Goal: Feedback & Contribution: Contribute content

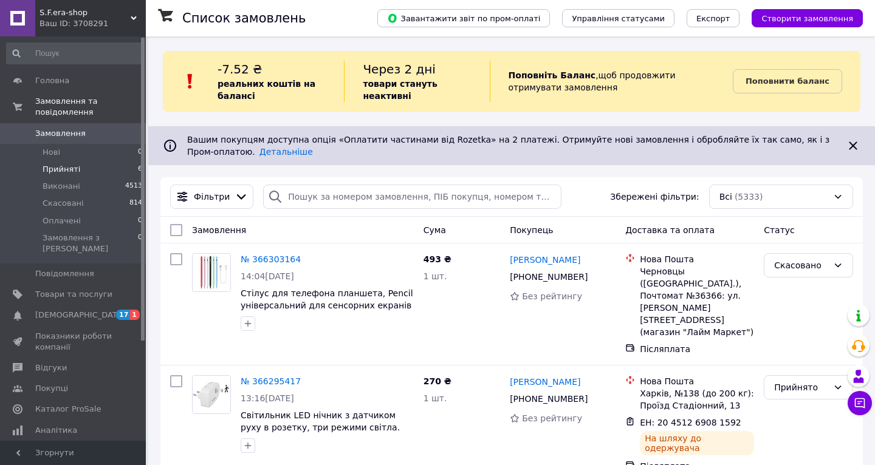
click at [74, 168] on span "Прийняті" at bounding box center [62, 169] width 38 height 11
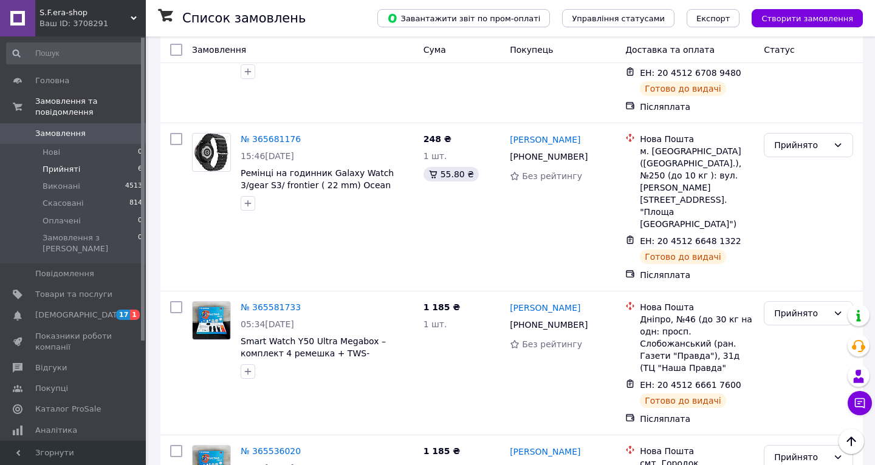
scroll to position [416, 0]
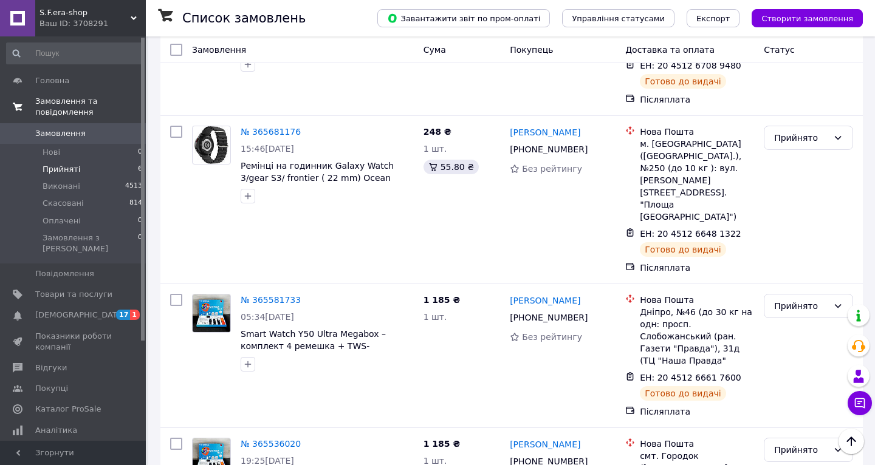
click at [80, 106] on span "Замовлення та повідомлення" at bounding box center [90, 107] width 111 height 22
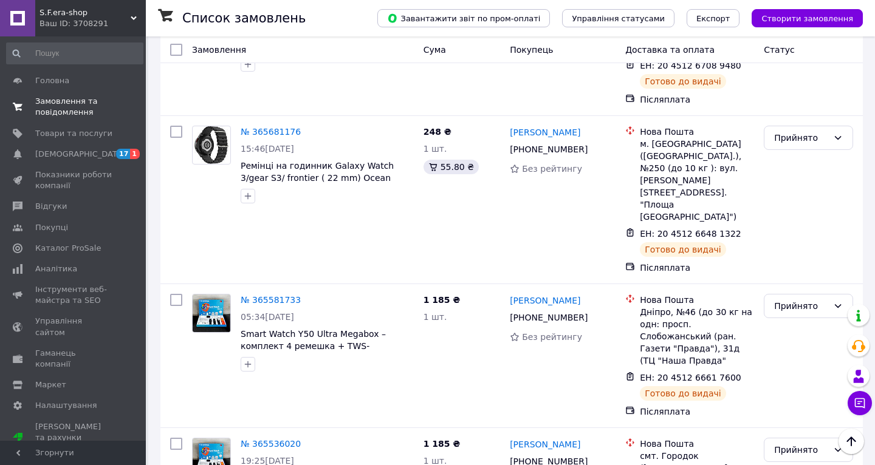
click at [80, 106] on span "Замовлення та повідомлення" at bounding box center [73, 107] width 77 height 22
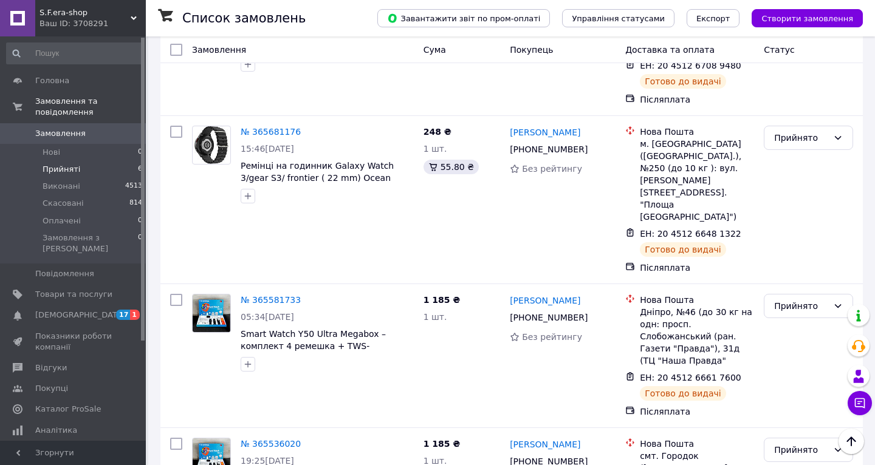
click at [69, 134] on span "Замовлення" at bounding box center [60, 133] width 50 height 11
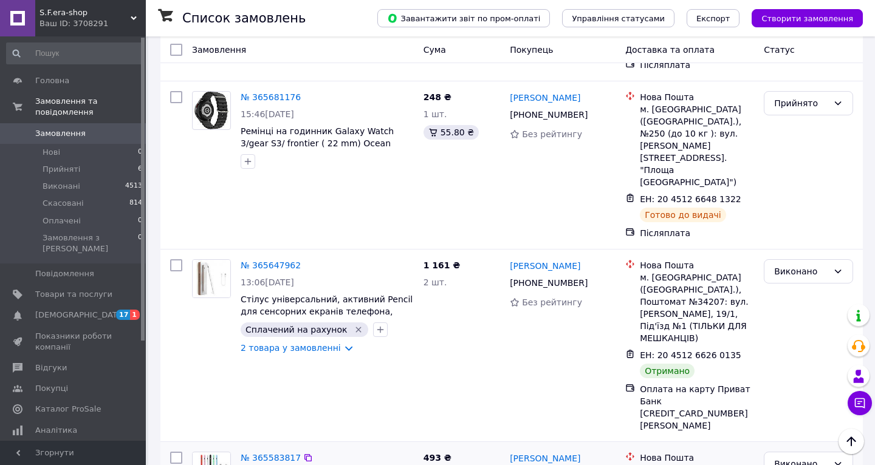
scroll to position [837, 0]
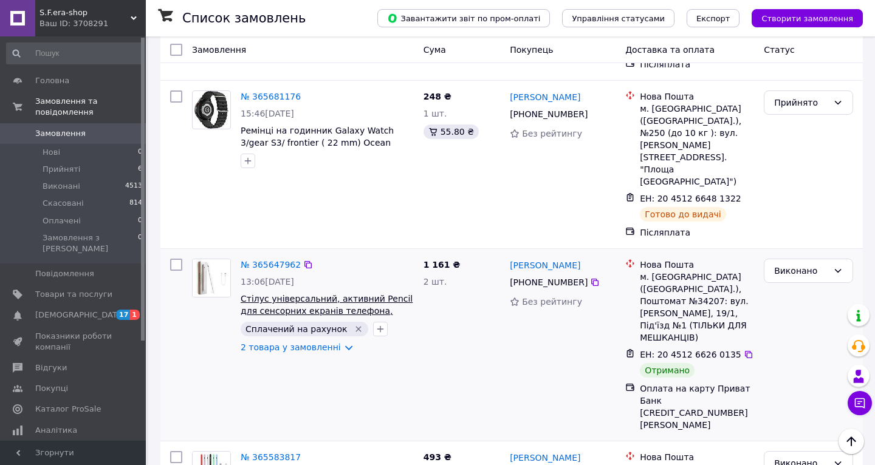
click at [286, 294] on span "Стілус універсальний, активний Pencil для сенсорних екранів телефона, планшета." at bounding box center [327, 311] width 172 height 34
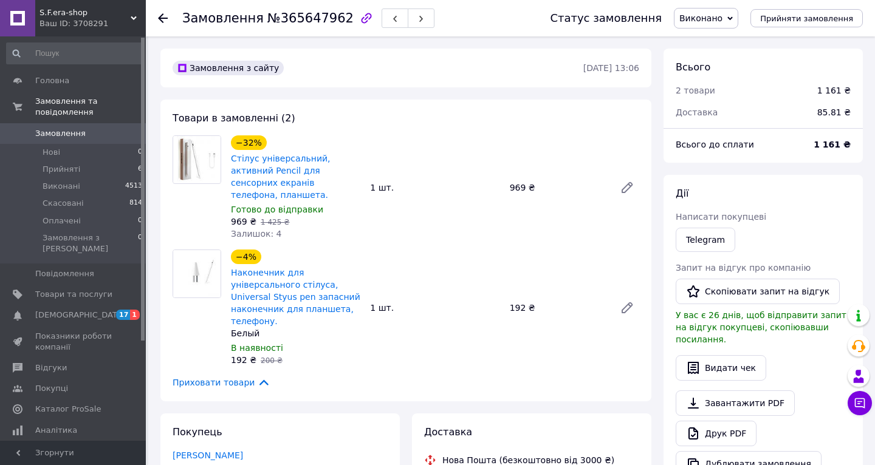
click at [163, 22] on use at bounding box center [163, 18] width 10 height 10
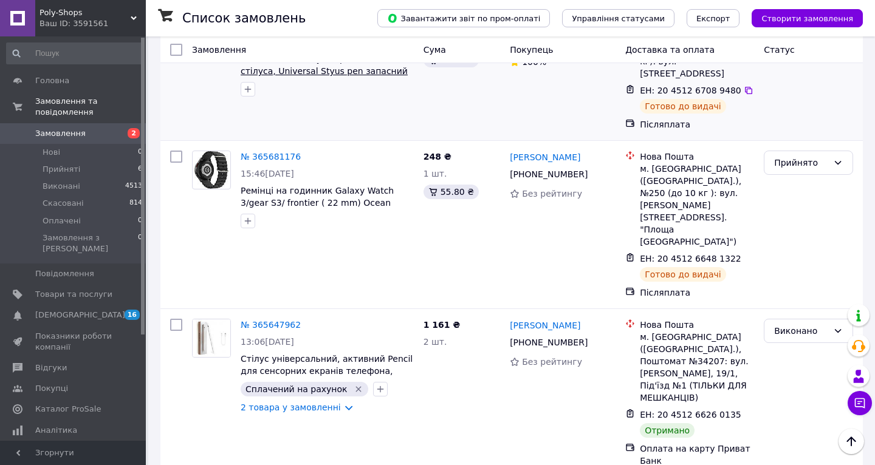
scroll to position [779, 0]
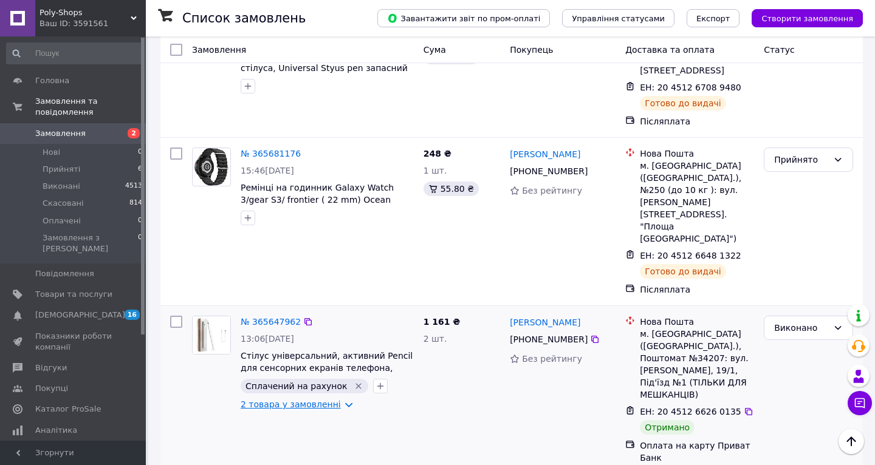
click at [336, 400] on link "2 товара у замовленні" at bounding box center [291, 405] width 100 height 10
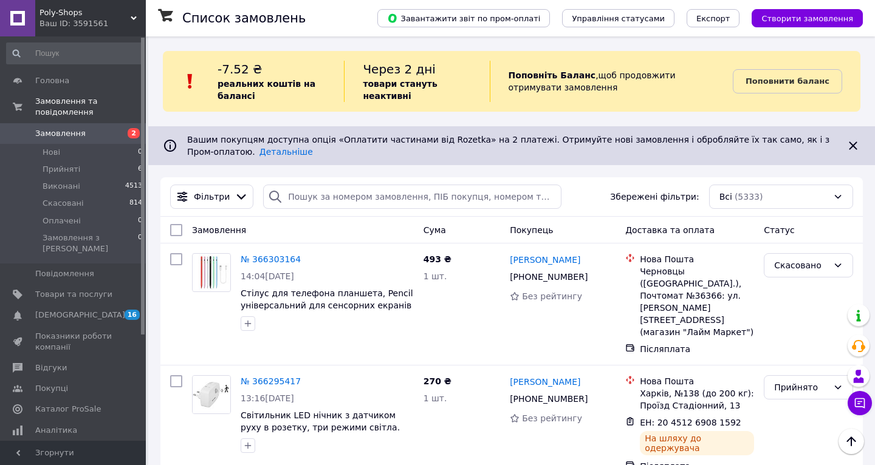
scroll to position [0, 0]
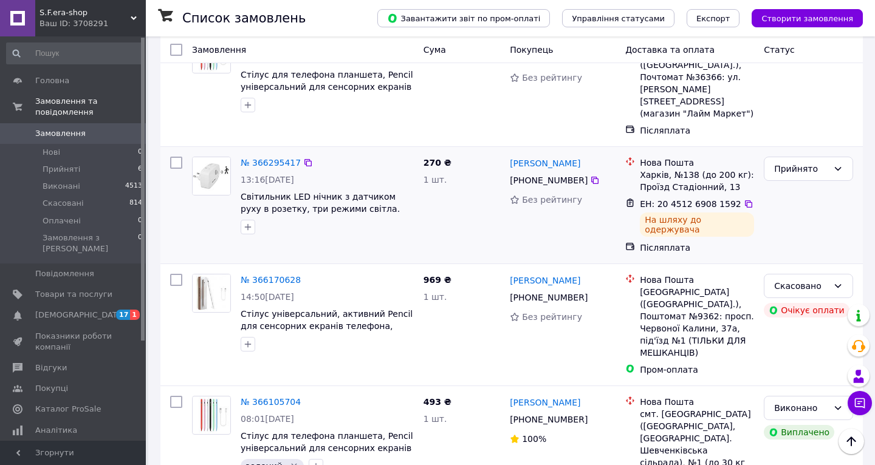
scroll to position [209, 0]
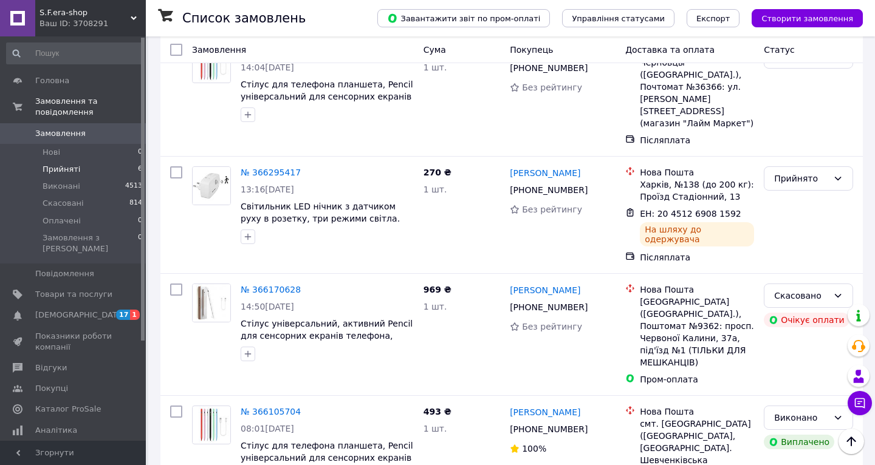
click at [75, 172] on span "Прийняті" at bounding box center [62, 169] width 38 height 11
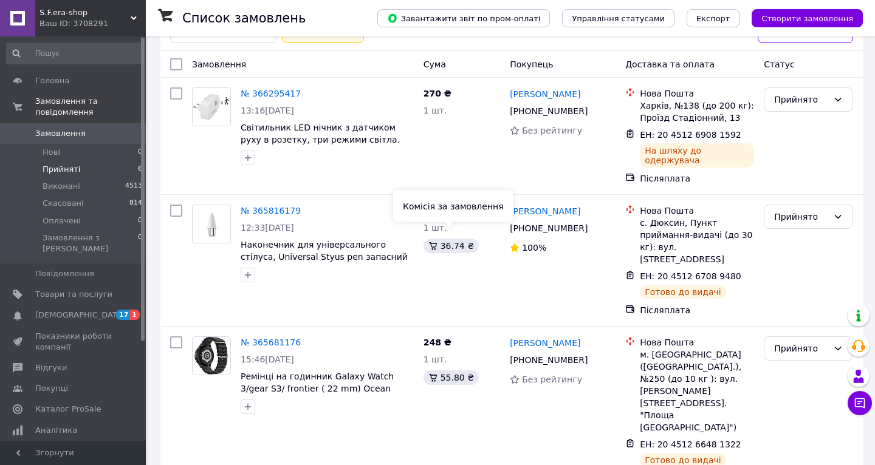
scroll to position [224, 0]
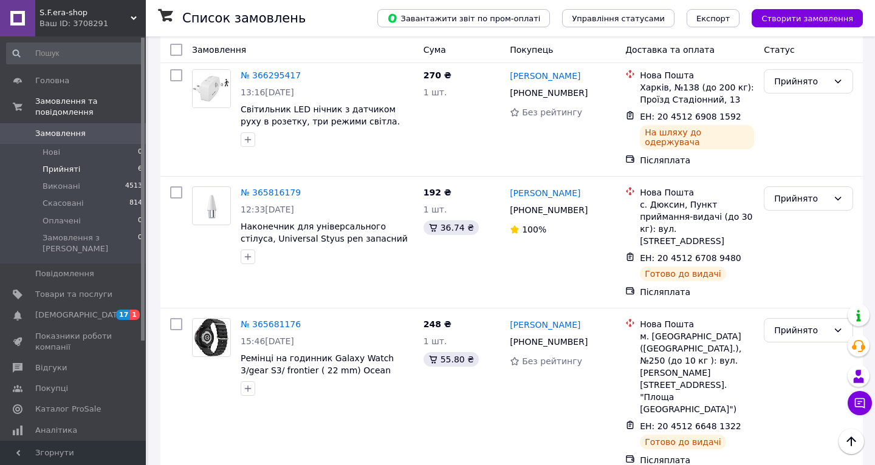
click at [126, 19] on div "Ваш ID: 3708291" at bounding box center [92, 23] width 106 height 11
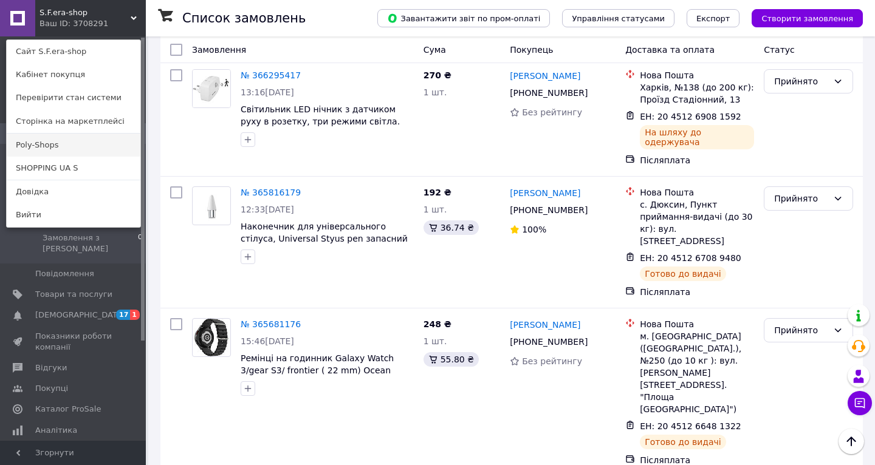
click at [65, 154] on link "Poly-Shops" at bounding box center [74, 145] width 134 height 23
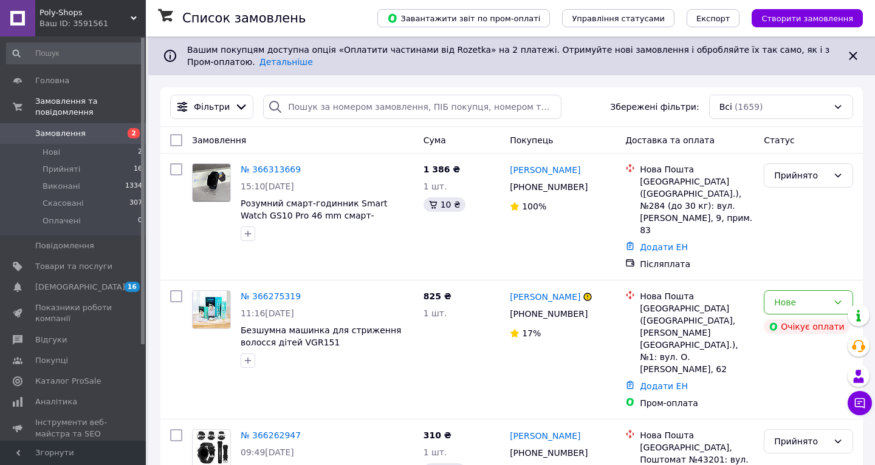
click at [131, 18] on use at bounding box center [134, 18] width 6 height 4
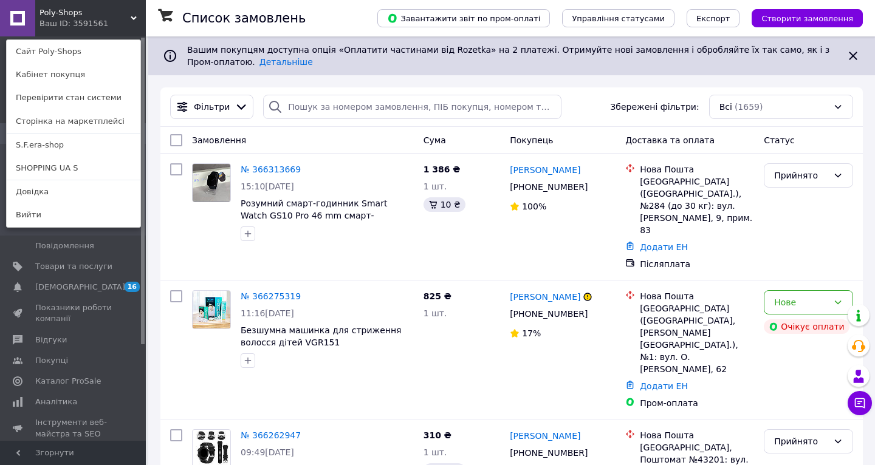
click at [100, 14] on div "Poly-Shops Ваш ID: 3591561 Сайт Poly-Shops Кабінет покупця Перевірити стан сист…" at bounding box center [73, 18] width 146 height 36
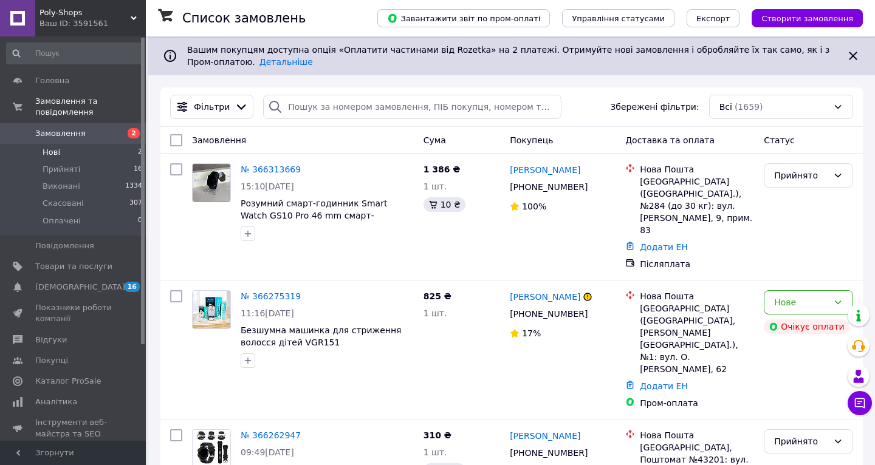
click at [62, 154] on li "Нові 2" at bounding box center [74, 152] width 149 height 17
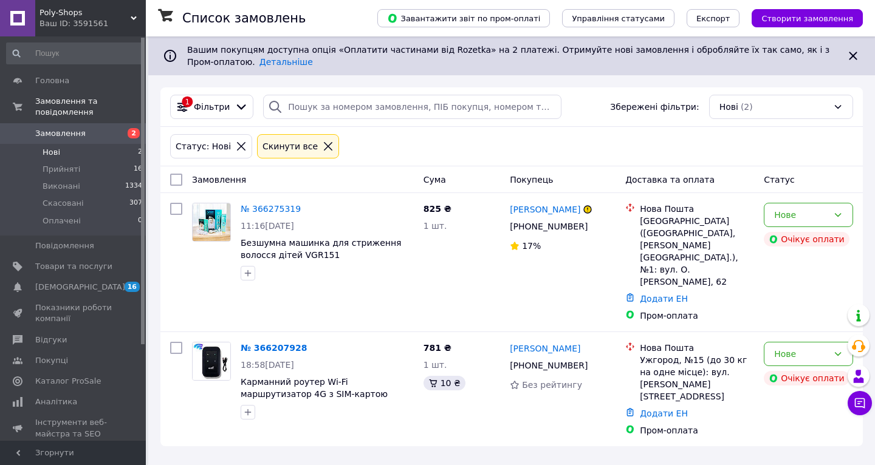
click at [58, 150] on span "Нові" at bounding box center [52, 152] width 18 height 11
click at [58, 135] on span "Замовлення" at bounding box center [60, 133] width 50 height 11
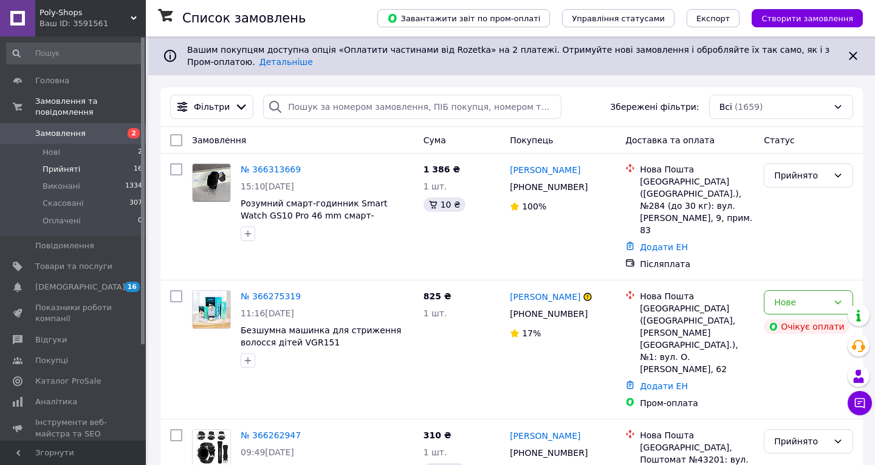
click at [58, 168] on span "Прийняті" at bounding box center [62, 169] width 38 height 11
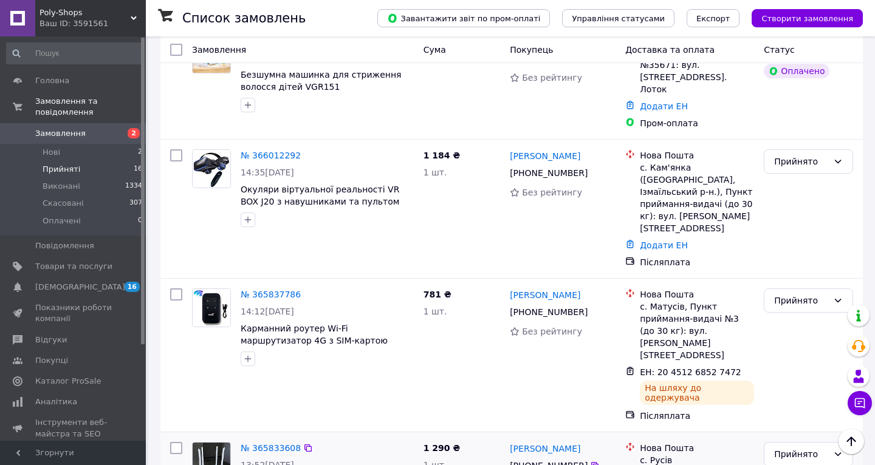
scroll to position [1100, 0]
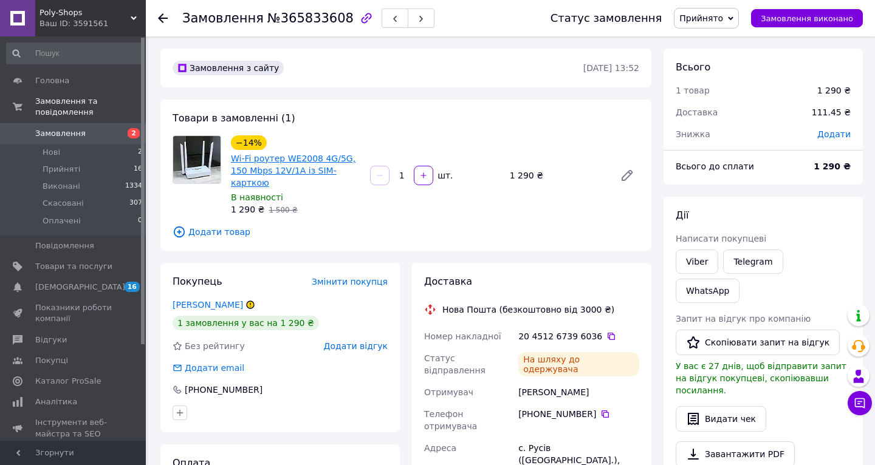
click at [246, 161] on link "Wi-Fi роутер WE2008 4G/5G, 150 Mbps 12V/1A із SIM-карткою" at bounding box center [293, 171] width 125 height 34
click at [122, 15] on span "Poly-Shops" at bounding box center [84, 12] width 91 height 11
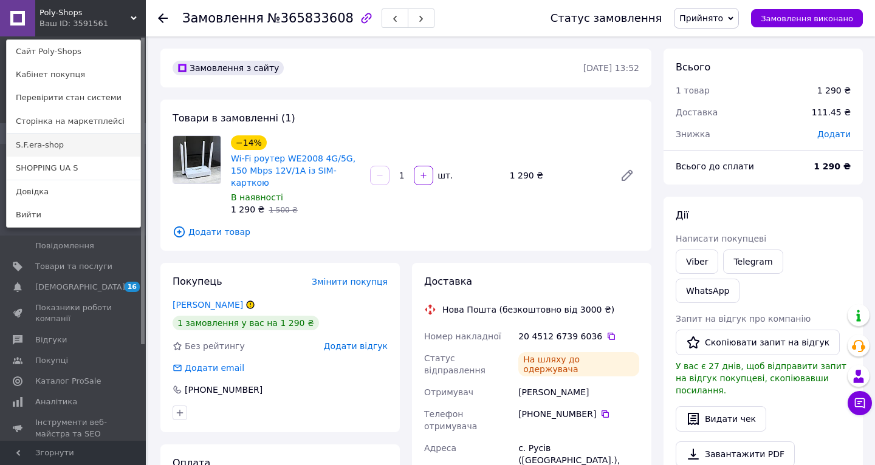
click at [59, 142] on link "S.F.era-shop" at bounding box center [74, 145] width 134 height 23
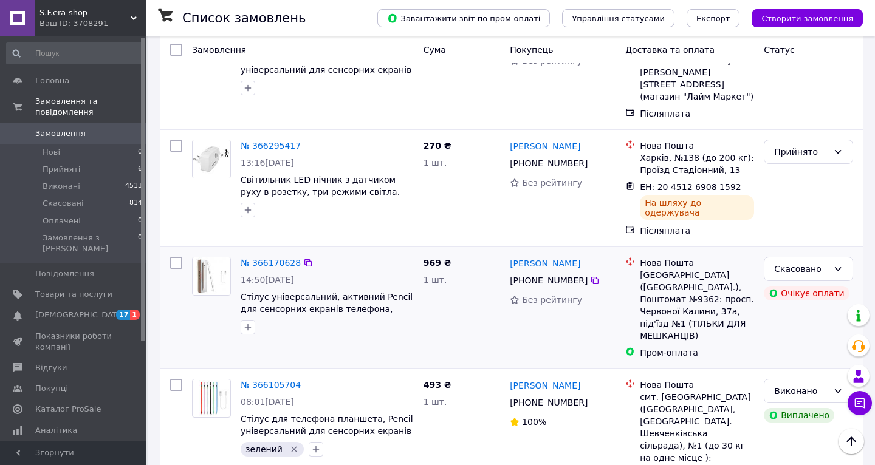
scroll to position [241, 0]
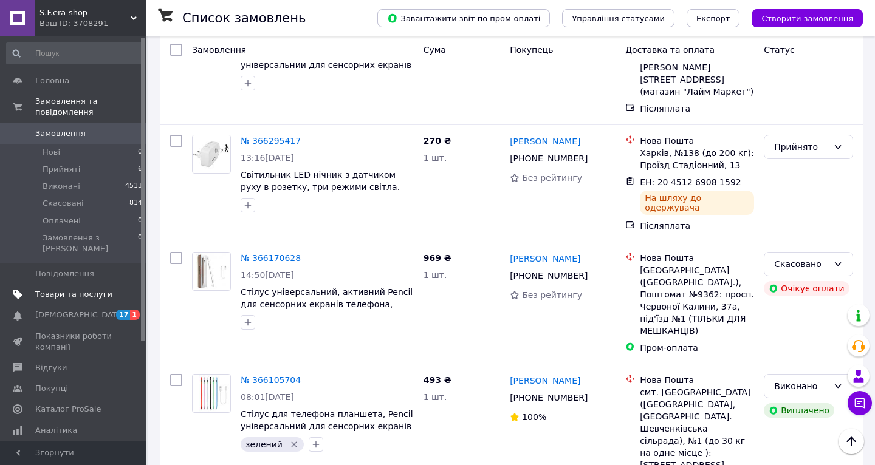
click at [72, 284] on link "Товари та послуги" at bounding box center [74, 294] width 149 height 21
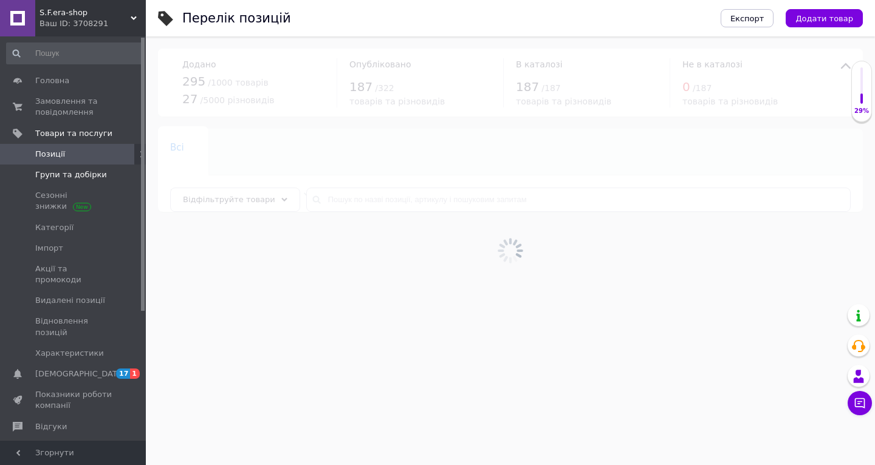
click at [62, 179] on span "Групи та добірки" at bounding box center [71, 175] width 72 height 11
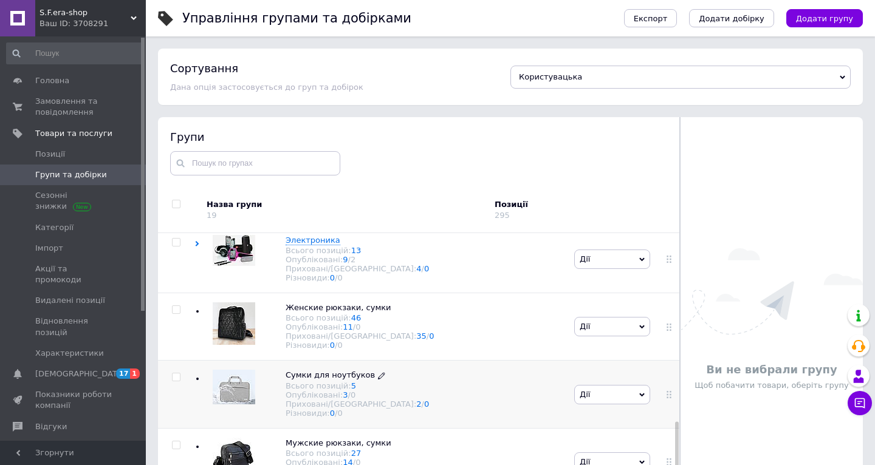
scroll to position [679, 0]
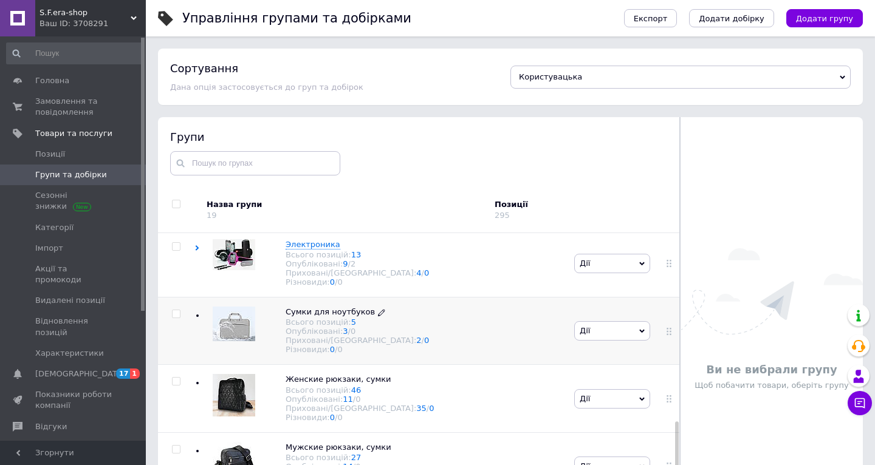
click at [366, 317] on span "Сумки для ноутбуков" at bounding box center [330, 311] width 89 height 9
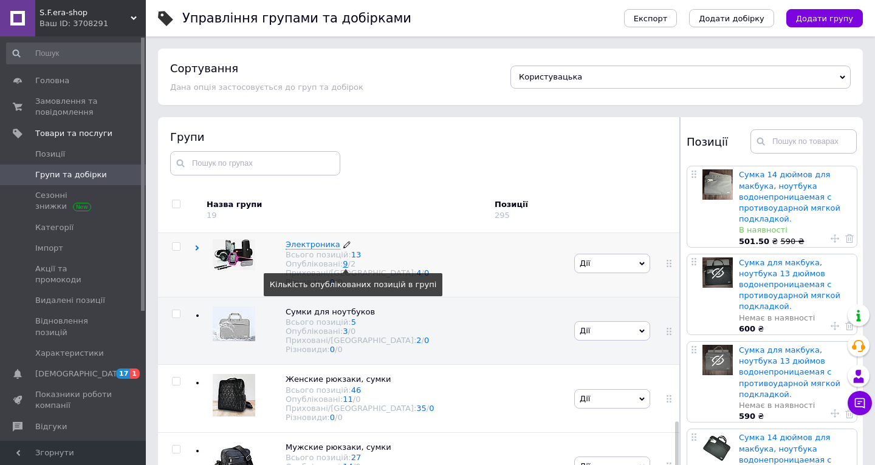
click at [344, 269] on link "9" at bounding box center [345, 263] width 5 height 9
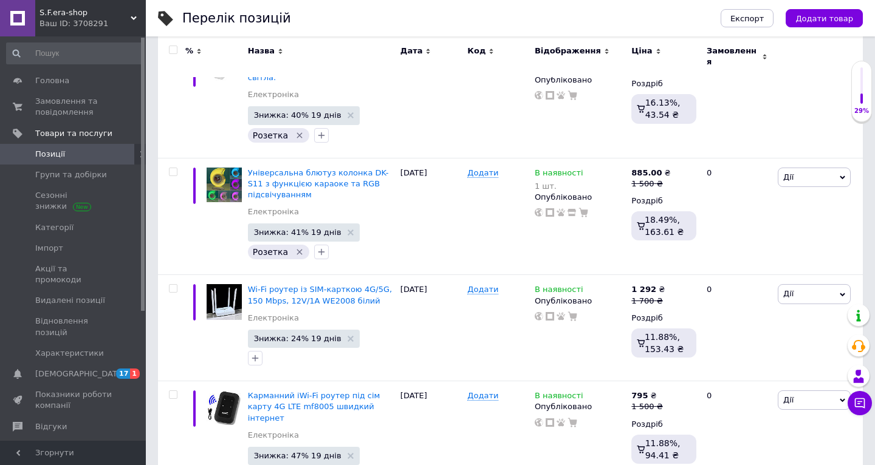
scroll to position [248, 0]
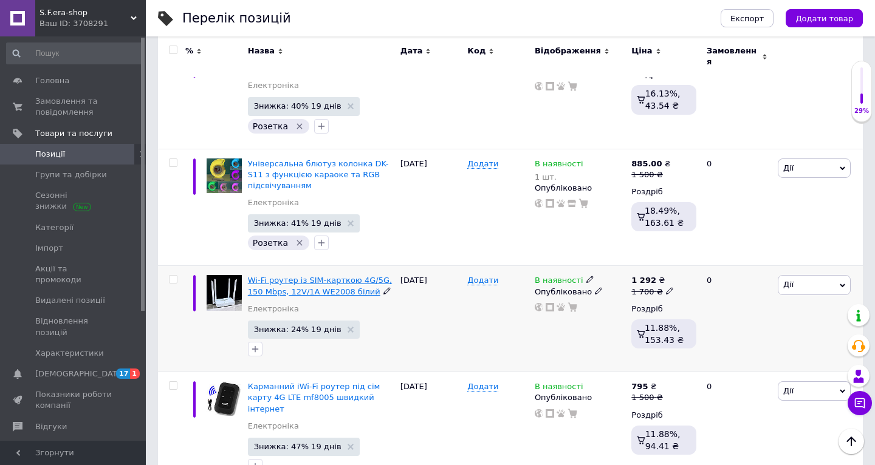
click at [312, 276] on span "Wi-Fi роутер із SIM-карткою 4G/5G, 150 Mbps, 12V/1A WE2008 білий" at bounding box center [320, 286] width 144 height 20
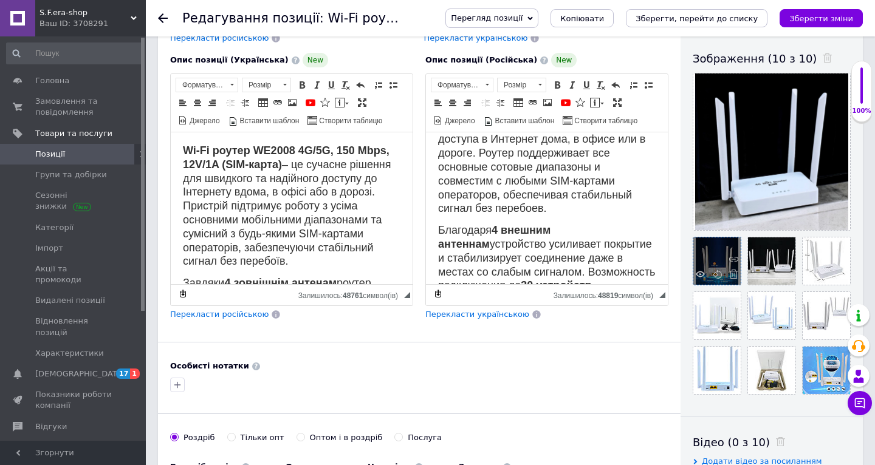
scroll to position [206, 0]
click at [751, 273] on icon at bounding box center [754, 274] width 9 height 9
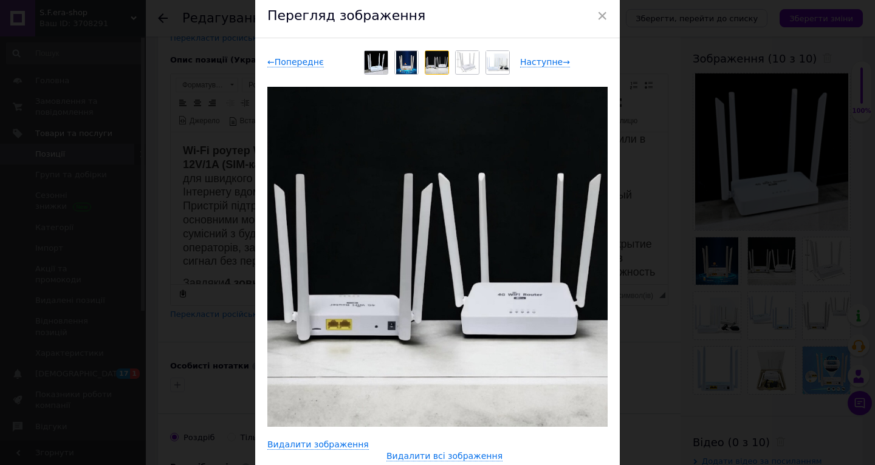
scroll to position [36, 0]
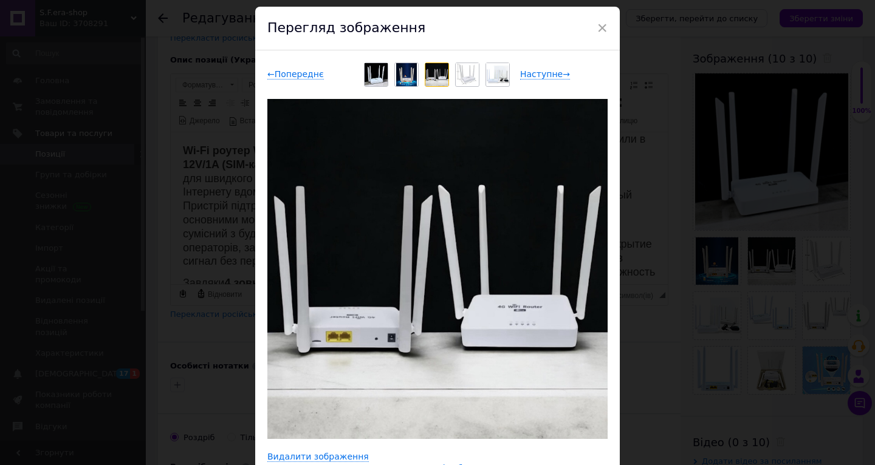
click at [167, 331] on div "× Перегляд зображення ← Попереднє Наступне → Видалити зображення Видалити всі з…" at bounding box center [437, 232] width 875 height 465
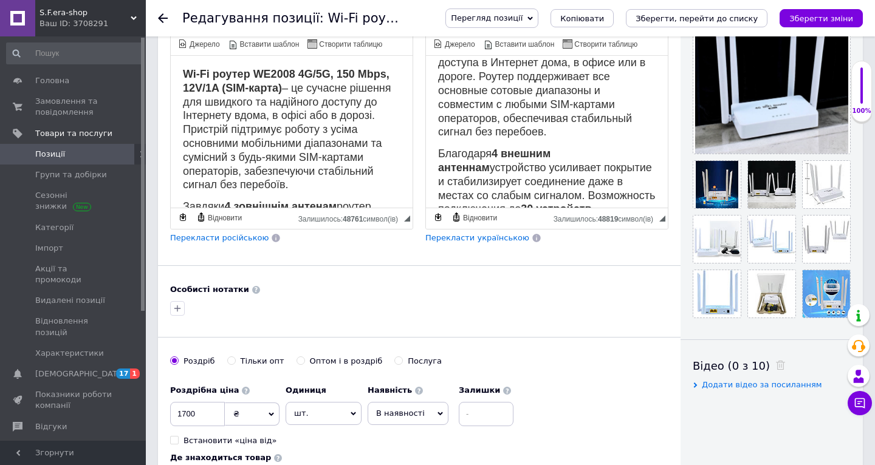
scroll to position [273, 0]
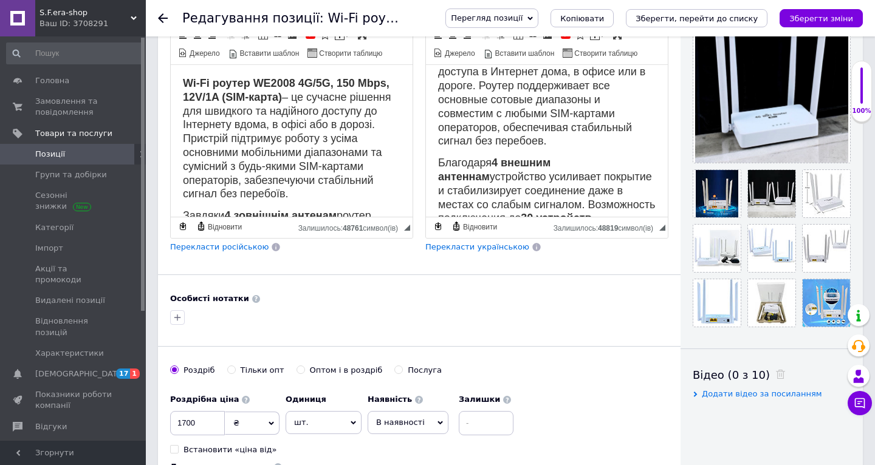
click at [162, 15] on use at bounding box center [163, 18] width 10 height 10
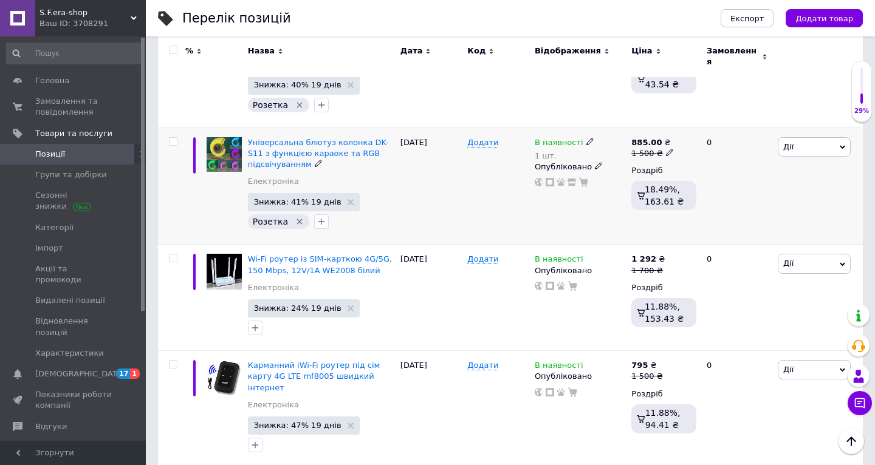
scroll to position [279, 0]
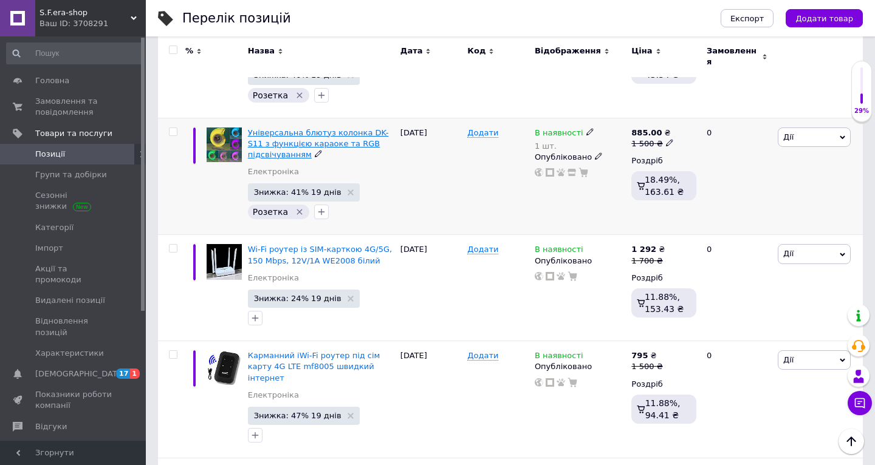
click at [279, 128] on span "Універсальна блютуз колонка DK-S11 з функцією караоке та RGB підсвічуванням" at bounding box center [318, 143] width 141 height 31
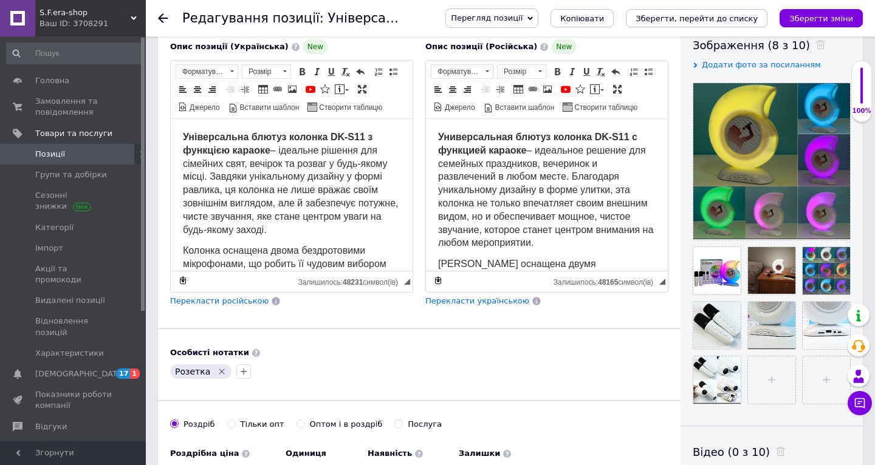
scroll to position [216, 0]
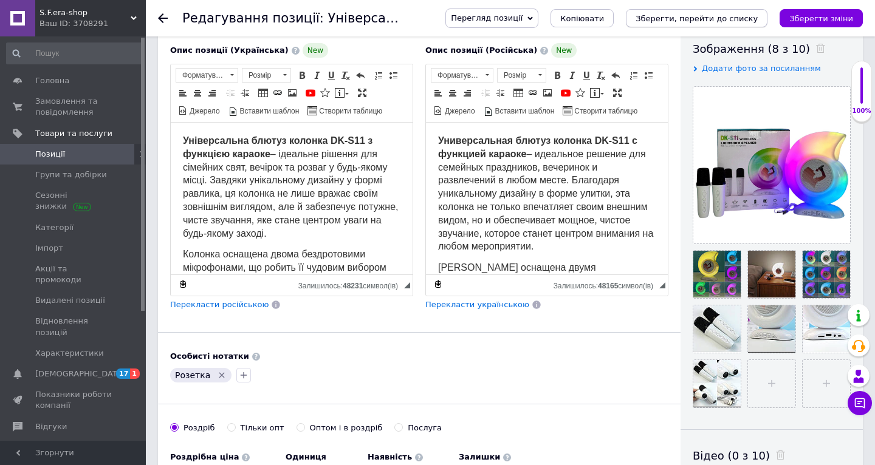
click at [726, 18] on icon "Зберегти, перейти до списку" at bounding box center [696, 18] width 122 height 9
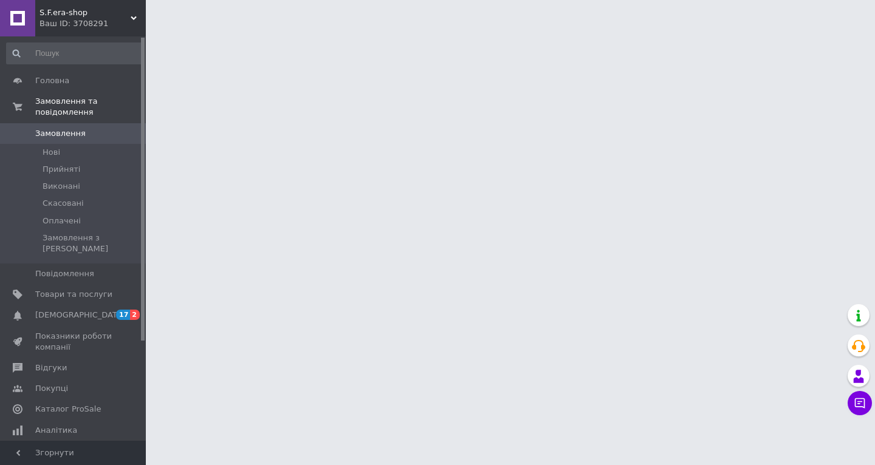
click at [118, 18] on span "S.F.era-shop" at bounding box center [84, 12] width 91 height 11
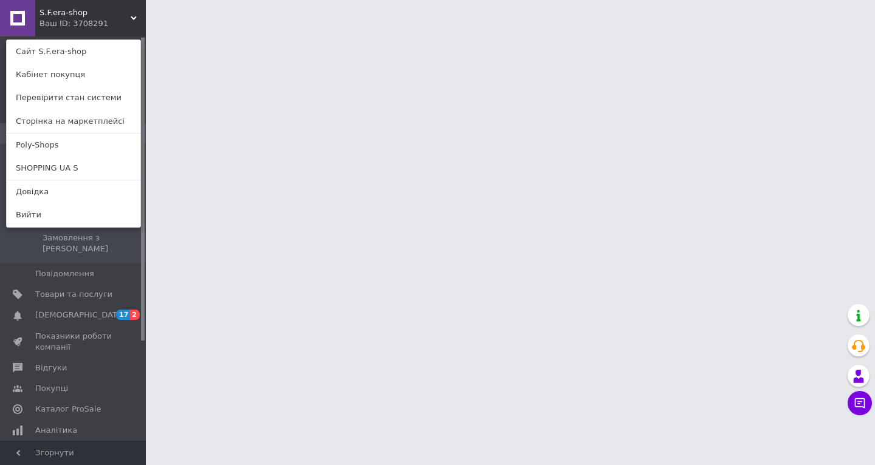
click at [118, 25] on div "S.F.era-shop Ваш ID: 3708291 Сайт S.F.era-shop Кабінет покупця Перевірити стан …" at bounding box center [73, 18] width 146 height 36
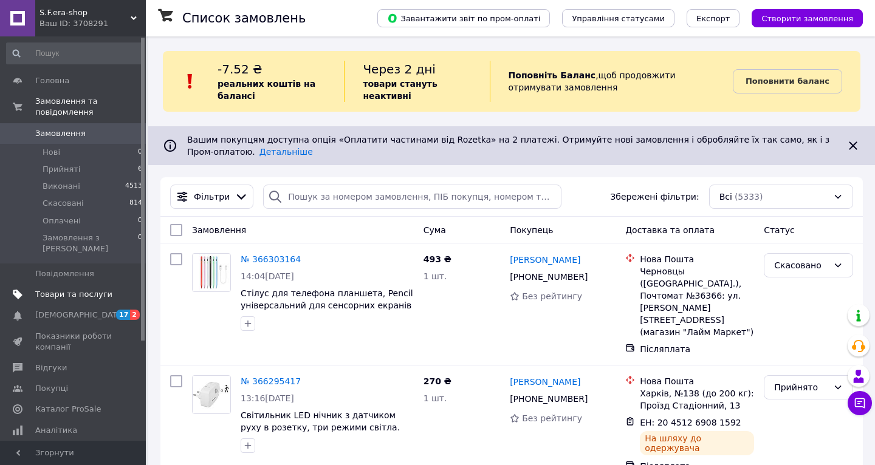
click at [70, 289] on span "Товари та послуги" at bounding box center [73, 294] width 77 height 11
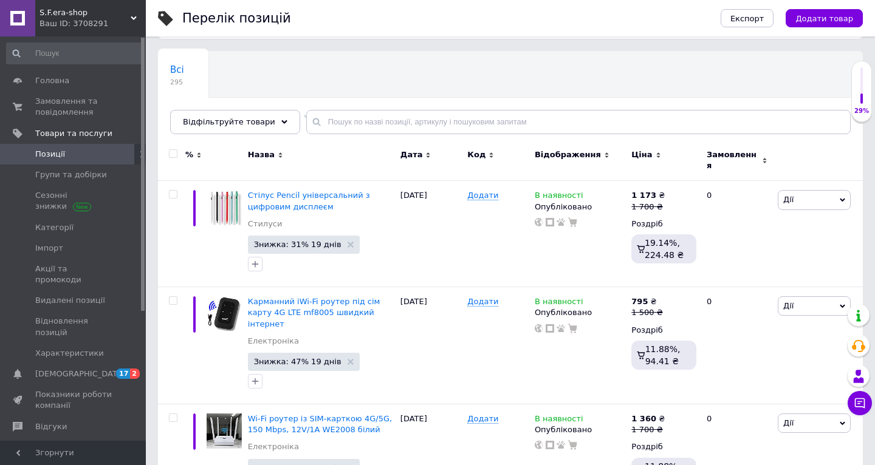
scroll to position [81, 0]
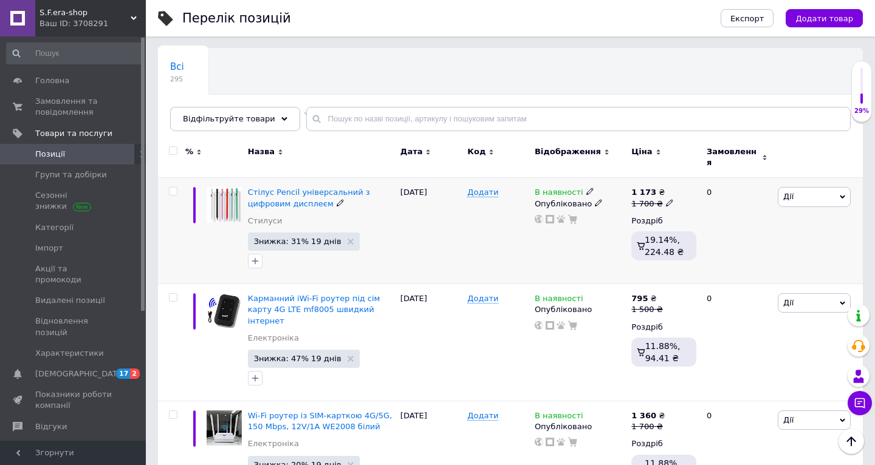
click at [292, 191] on div "Стілус Pencil універсальний з цифровим дисплеєм" at bounding box center [321, 198] width 146 height 22
click at [301, 188] on span "Стілус Pencil універсальний з цифровим дисплеєм" at bounding box center [309, 198] width 122 height 20
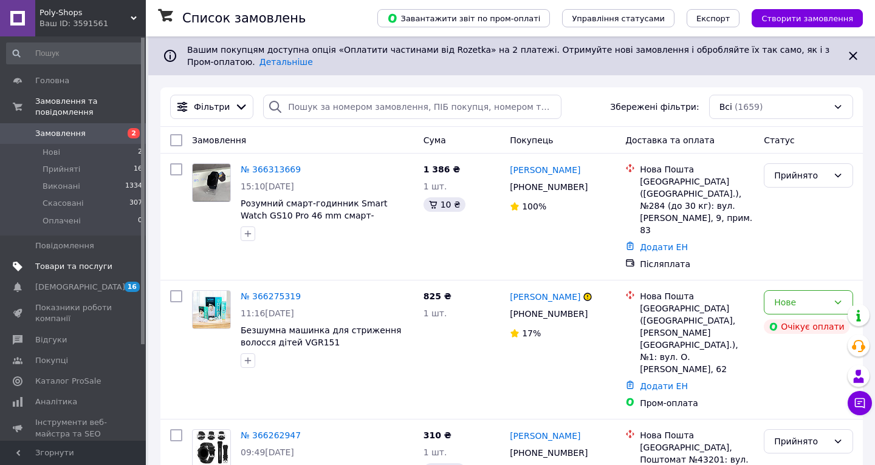
click at [54, 262] on span "Товари та послуги" at bounding box center [73, 266] width 77 height 11
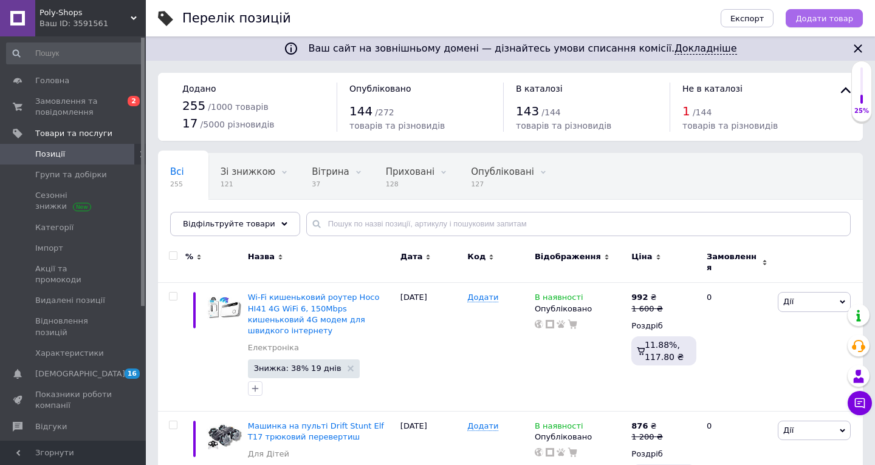
click at [824, 24] on button "Додати товар" at bounding box center [824, 18] width 77 height 18
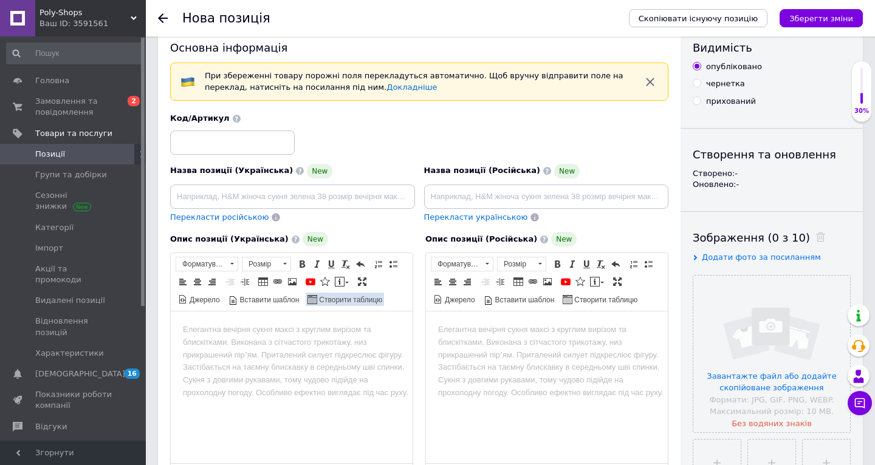
scroll to position [87, 0]
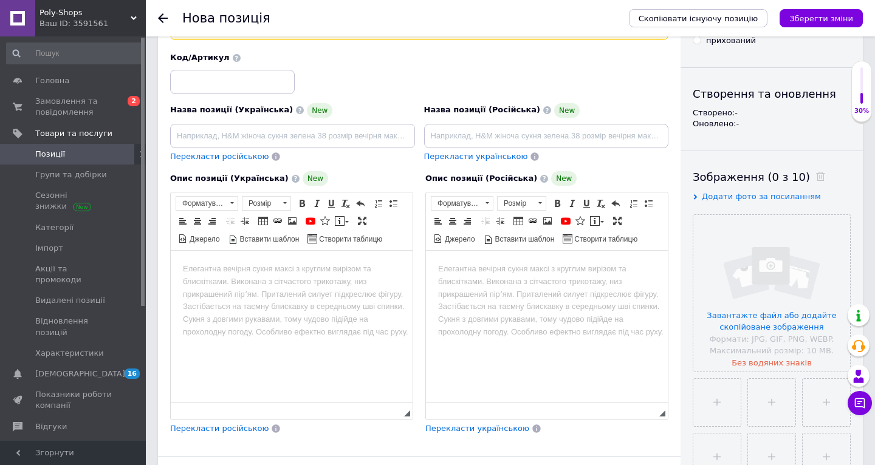
click at [325, 288] on html at bounding box center [292, 269] width 242 height 37
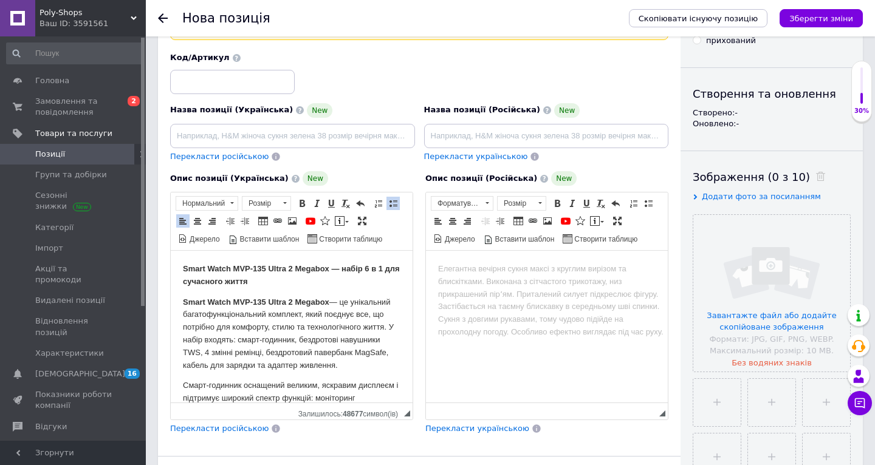
scroll to position [0, 0]
click at [494, 285] on html at bounding box center [547, 269] width 242 height 37
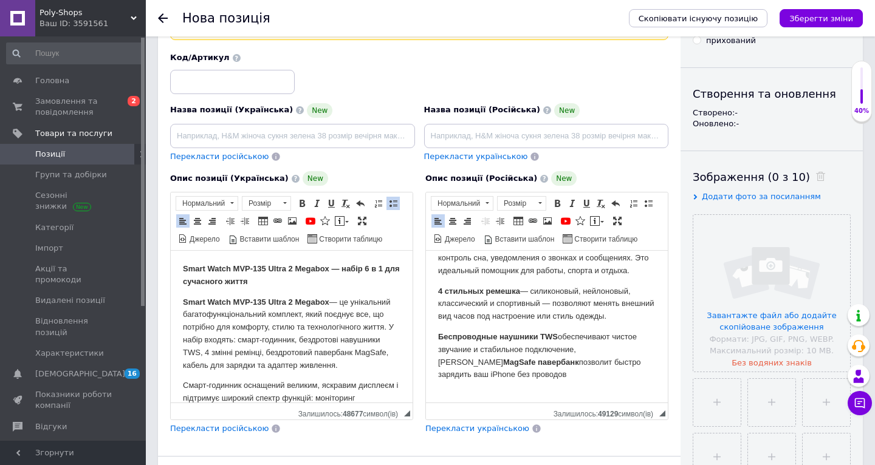
click at [516, 377] on p "Беспроводные наушники TWS обеспечивают чистое звучание и стабильное подключение…" at bounding box center [547, 356] width 218 height 50
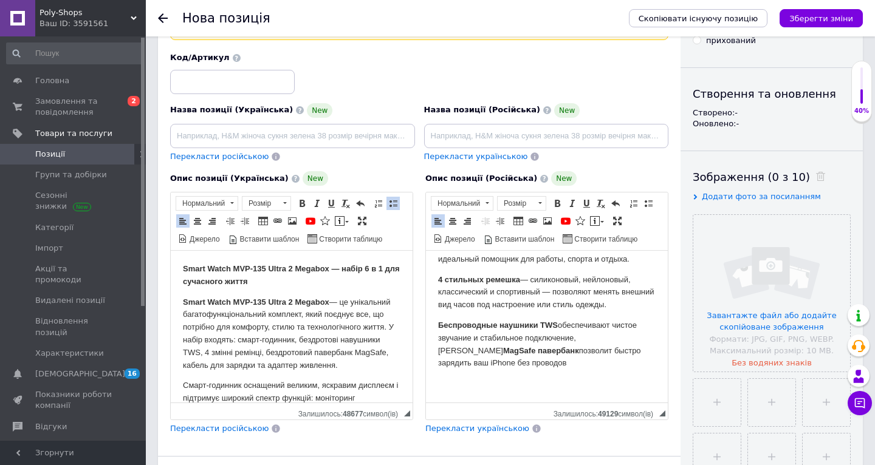
scroll to position [167, 0]
click at [454, 391] on html "Smart Watch MVP-135 Ultra 2 Megabox — набор 6 в 1 для активной и современной жи…" at bounding box center [547, 244] width 242 height 317
click at [458, 392] on html "Smart Watch MVP-135 Ultra 2 Megabox — набор 6 в 1 для активной и современной жи…" at bounding box center [547, 244] width 242 height 317
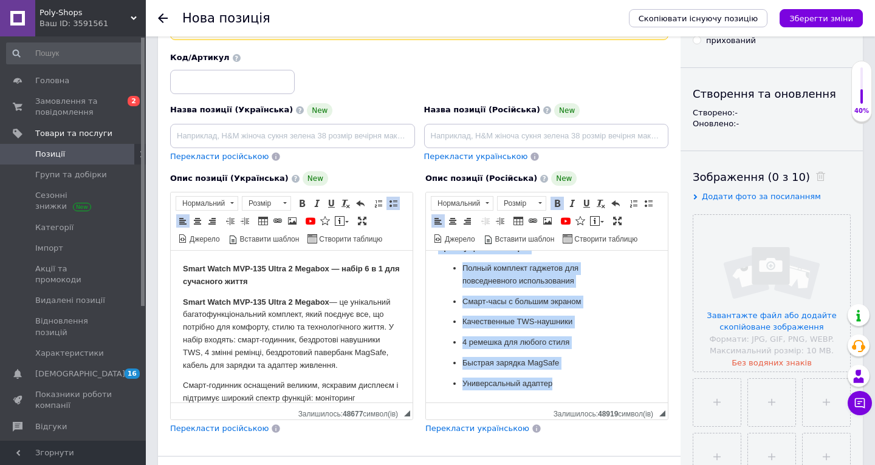
scroll to position [107, 0]
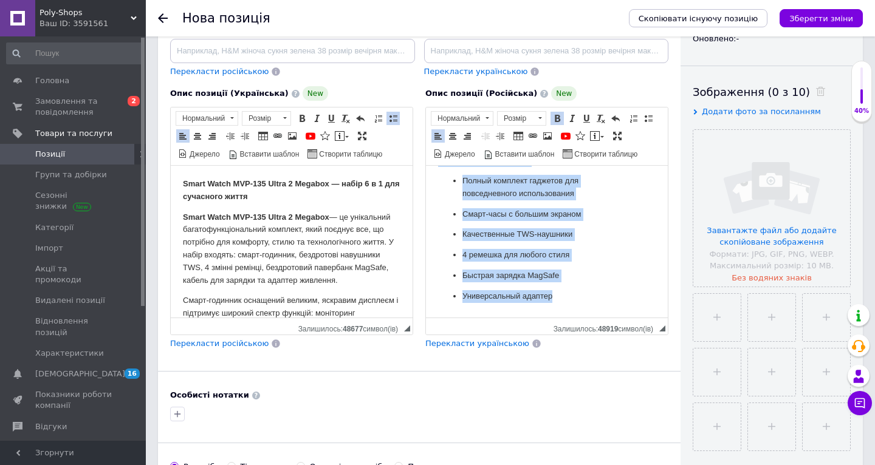
drag, startPoint x: 437, startPoint y: 179, endPoint x: 526, endPoint y: 475, distance: 309.5
click at [526, 315] on html "Smart Watch MVP-135 Ultra 2 Megabox — набор 6 в 1 для активной и современной жи…" at bounding box center [547, 89] width 242 height 453
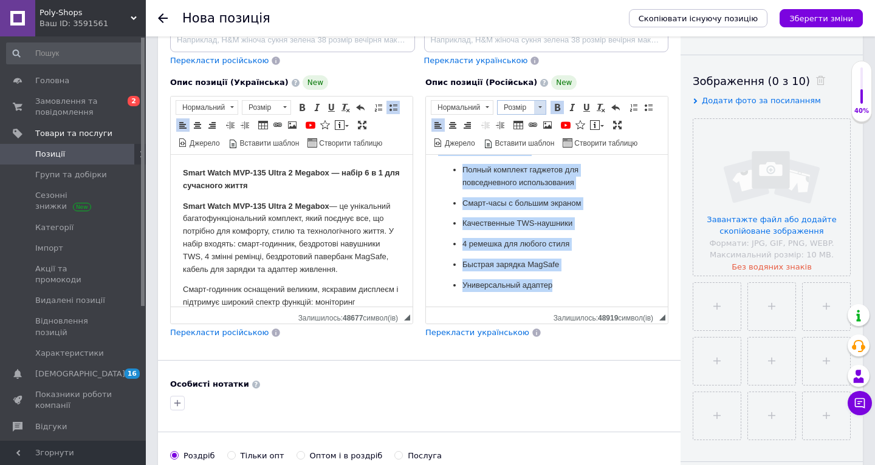
click at [540, 106] on span at bounding box center [540, 107] width 4 height 2
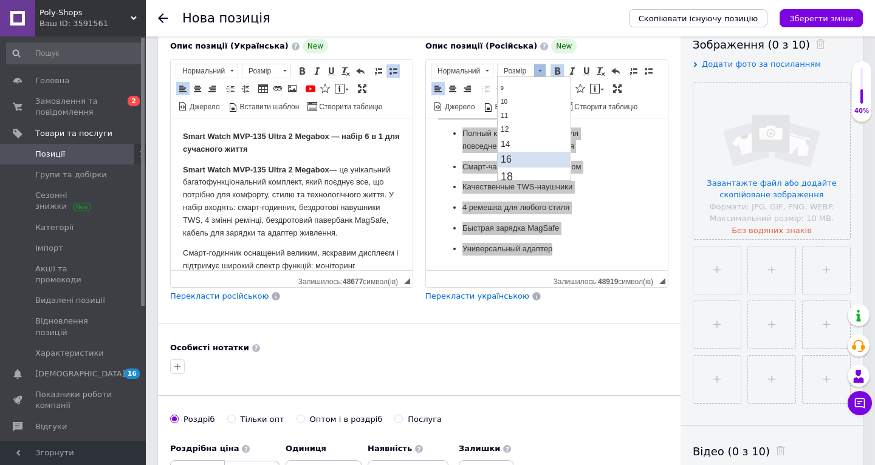
scroll to position [46, 0]
click at [518, 168] on link "18" at bounding box center [534, 174] width 72 height 18
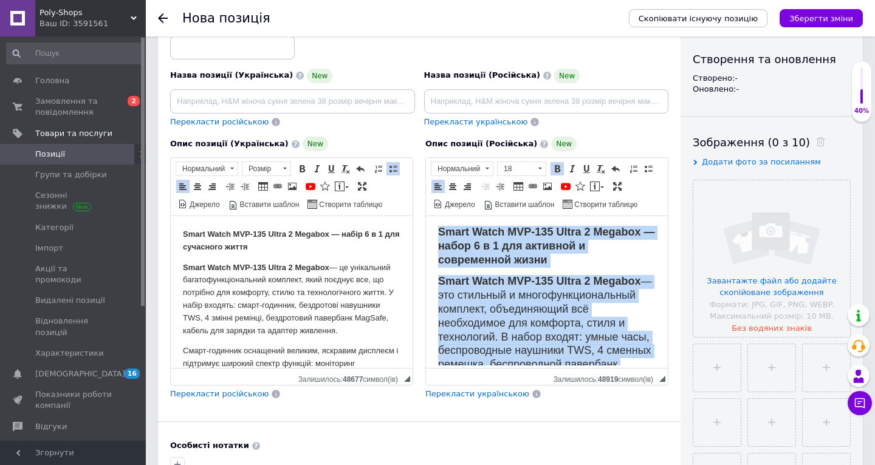
scroll to position [91, 0]
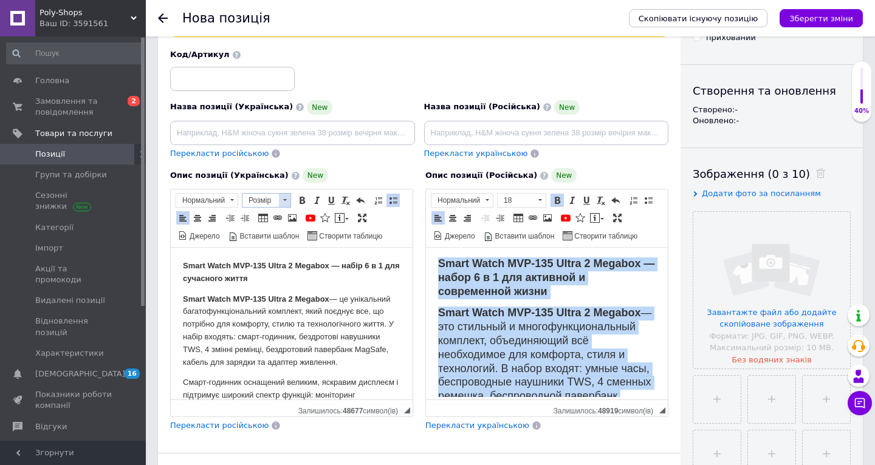
click at [284, 197] on span at bounding box center [285, 200] width 12 height 13
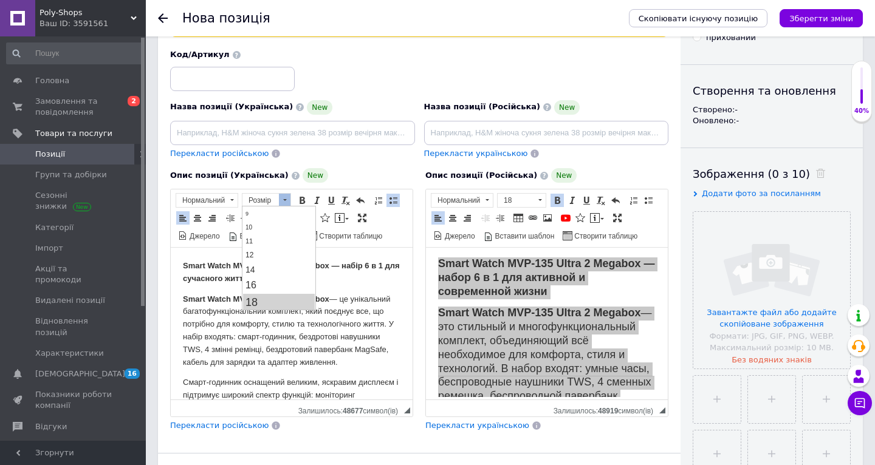
scroll to position [174, 0]
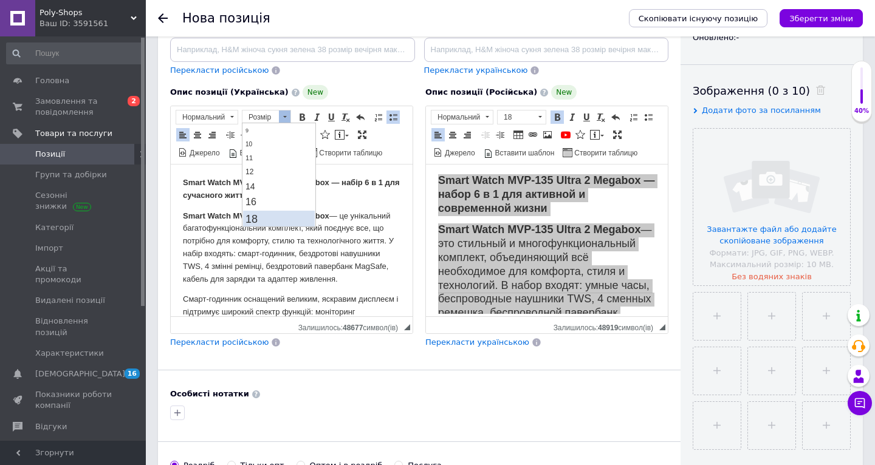
click at [279, 224] on link "18" at bounding box center [279, 220] width 72 height 18
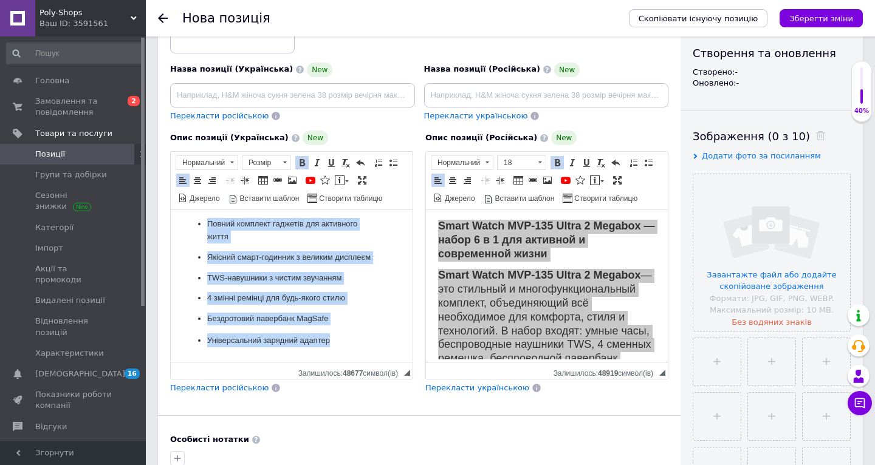
scroll to position [365, 0]
drag, startPoint x: 179, startPoint y: 222, endPoint x: 394, endPoint y: 409, distance: 284.7
click at [394, 360] on html "Smart Watch MVP-135 Ultra 2 Megabox — набір 6 в 1 для сучасного життя Smart Wat…" at bounding box center [292, 107] width 242 height 504
click at [286, 162] on span at bounding box center [285, 162] width 12 height 13
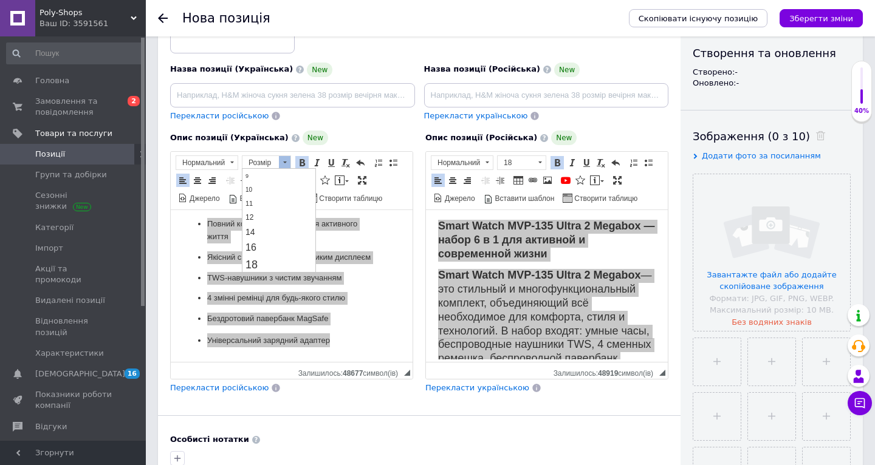
scroll to position [174, 0]
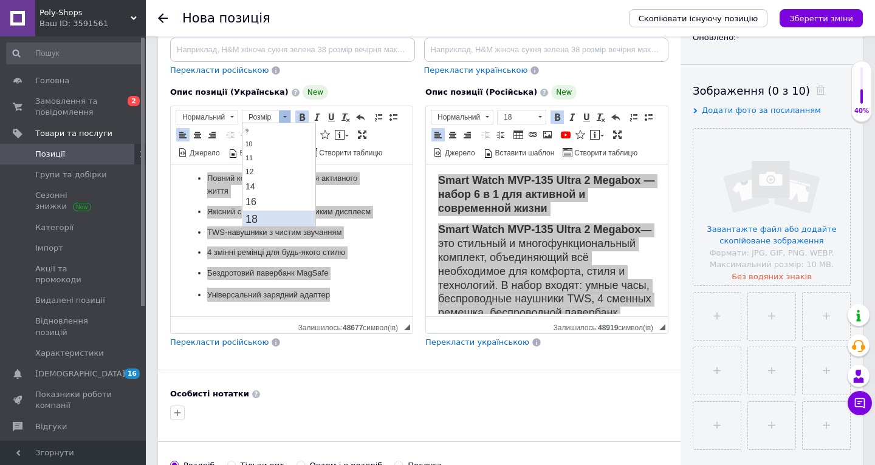
click at [276, 221] on link "18" at bounding box center [279, 220] width 72 height 18
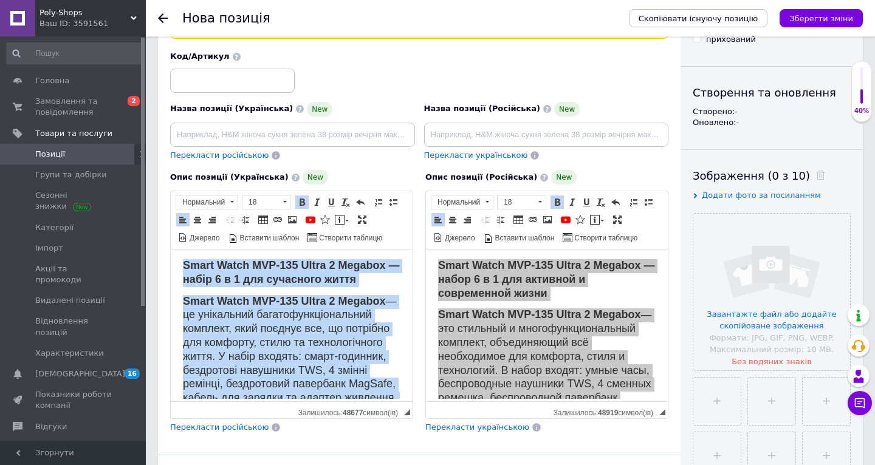
scroll to position [41, 0]
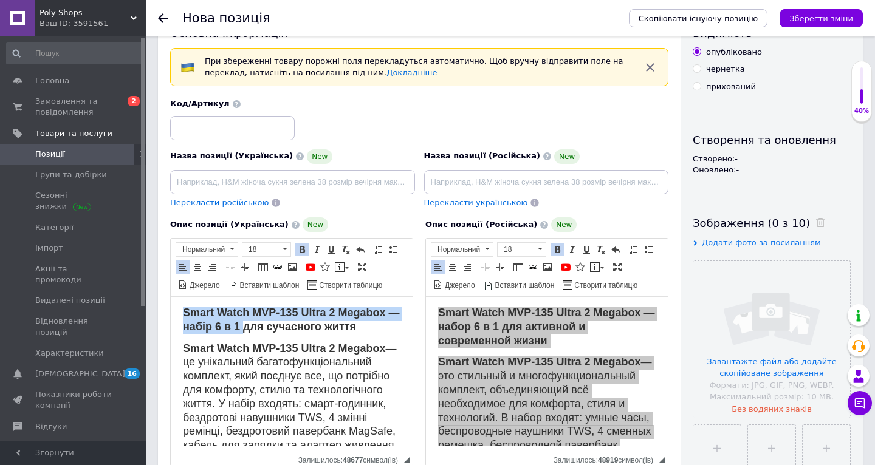
drag, startPoint x: 183, startPoint y: 310, endPoint x: 244, endPoint y: 323, distance: 62.1
click at [244, 323] on strong "Smart Watch MVP-135 Ultra 2 Megabox — набір 6 в 1 для сучасного життя" at bounding box center [291, 320] width 216 height 26
copy strong "Smart Watch MVP-135 Ultra 2 Megabox — набір 6 в 1"
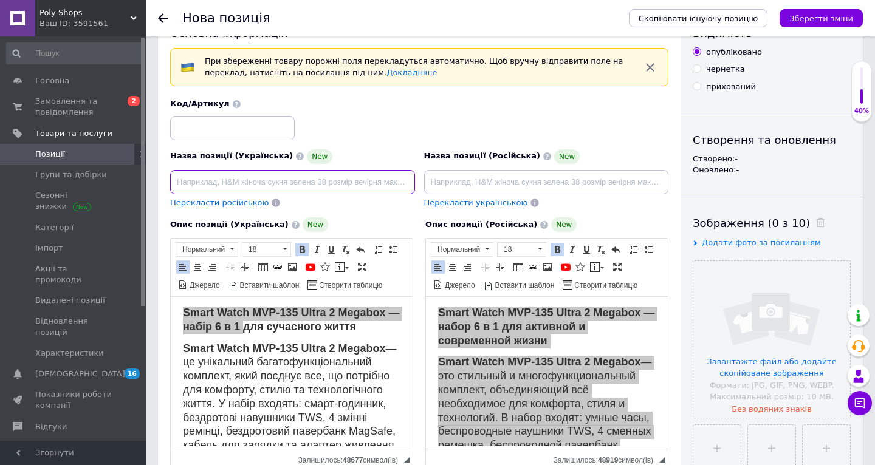
click at [228, 185] on input at bounding box center [292, 182] width 245 height 24
click at [333, 182] on input "Smart Watch MVP-135 Ultra 2 Megabox — набір 6 в 1" at bounding box center [292, 182] width 245 height 24
click at [330, 180] on input "Smart Watch MVP-135 Ultra 2 Megabox — набір 6 в 1" at bounding box center [292, 182] width 245 height 24
type input "Smart Watch MVP-135 Ultra 2 Megabox набір 6 в 1"
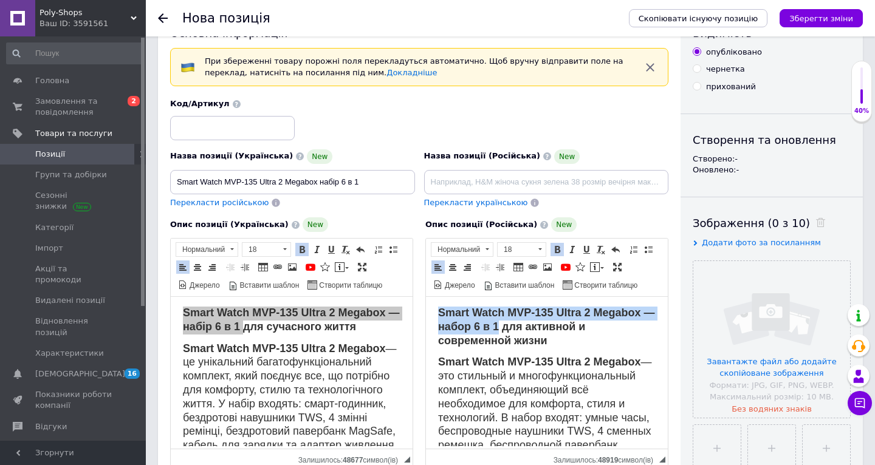
drag, startPoint x: 441, startPoint y: 312, endPoint x: 499, endPoint y: 329, distance: 60.2
click at [499, 329] on strong "Smart Watch MVP-135 Ultra 2 Megabox — набор 6 в 1 для активной и современной жи…" at bounding box center [546, 327] width 216 height 40
copy strong "Smart Watch MVP-135 Ultra 2 Megabox — набор 6 в 1"
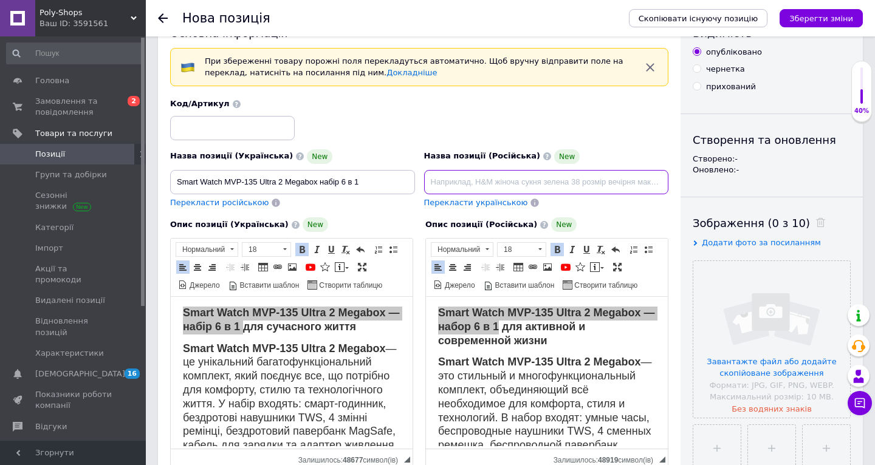
click at [469, 179] on input at bounding box center [546, 182] width 245 height 24
click at [583, 178] on input "Smart Watch MVP-135 Ultra 2 Megabox — набор 6 в 1" at bounding box center [546, 182] width 245 height 24
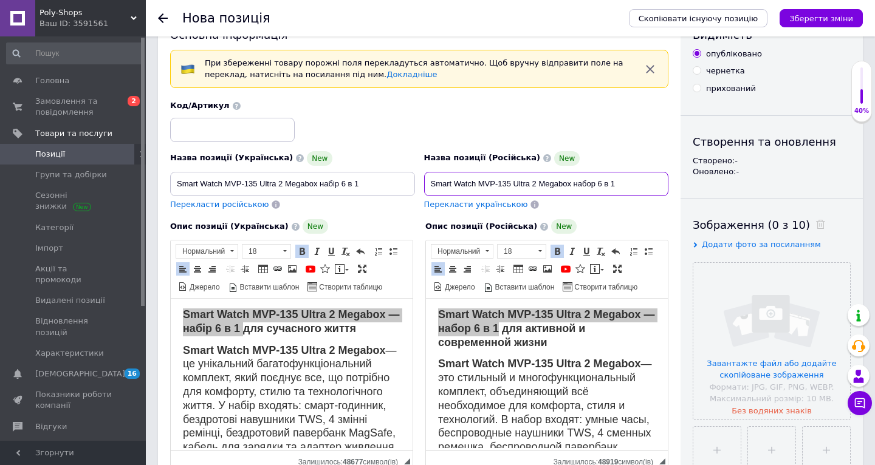
scroll to position [36, 0]
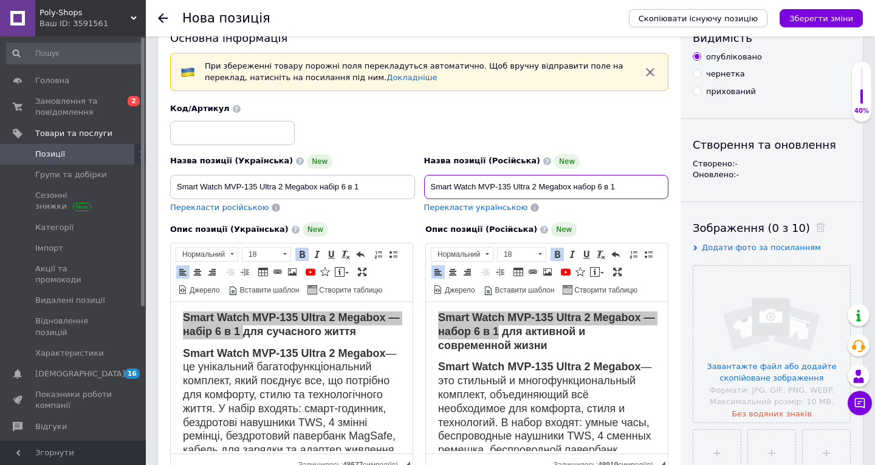
type input "Smart Watch MVP-135 Ultra 2 Megabox набор 6 в 1"
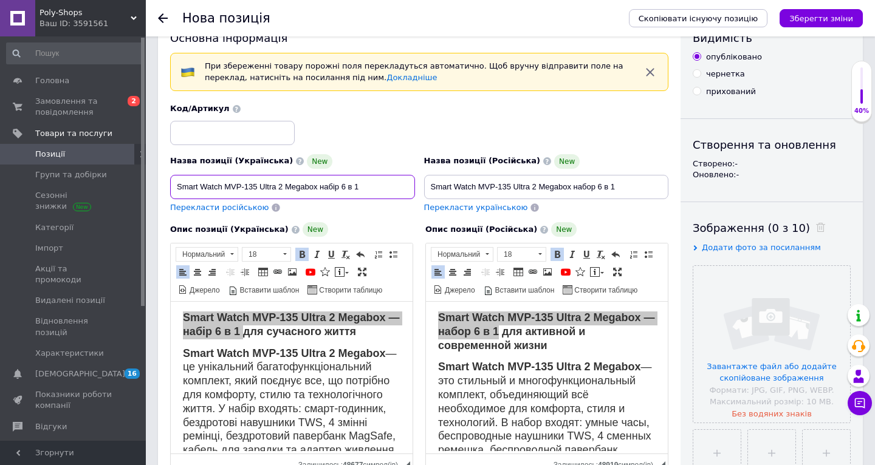
click at [374, 187] on input "Smart Watch MVP-135 Ultra 2 Megabox набір 6 в 1" at bounding box center [292, 187] width 245 height 24
type input "Smart Watch MVP-135 Ultra 2 Megabox набір 6 в 1"
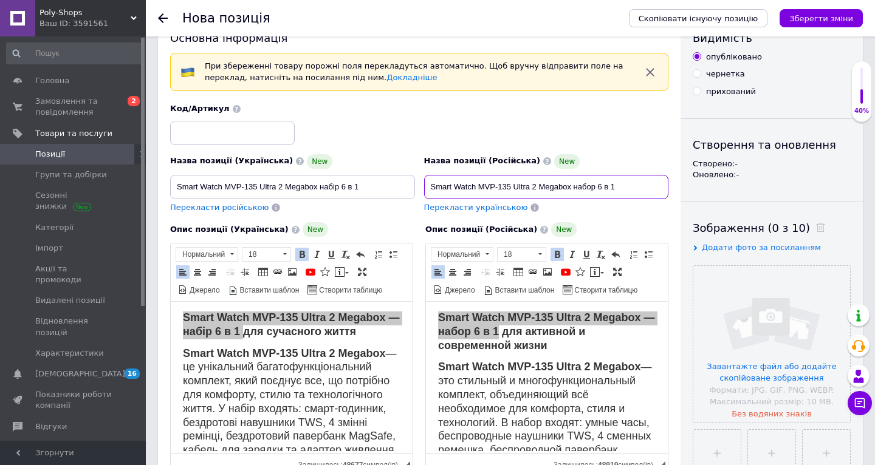
click at [619, 186] on input "Smart Watch MVP-135 Ultra 2 Megabox набор 6 в 1" at bounding box center [546, 187] width 245 height 24
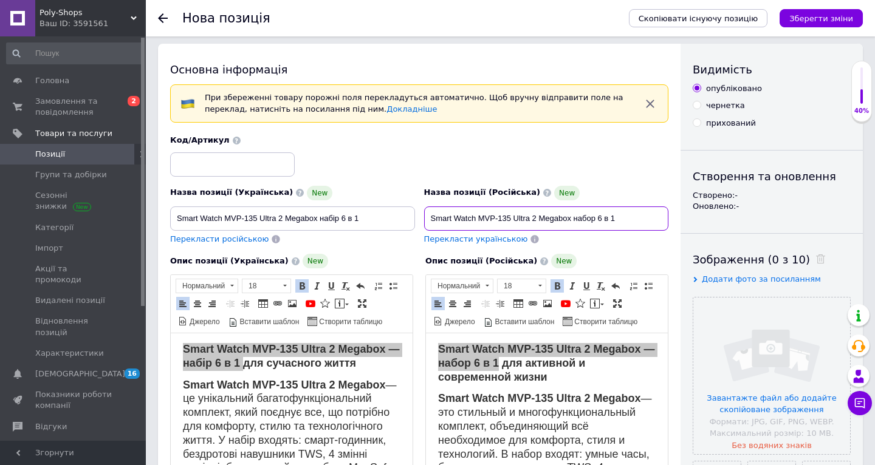
scroll to position [3, 0]
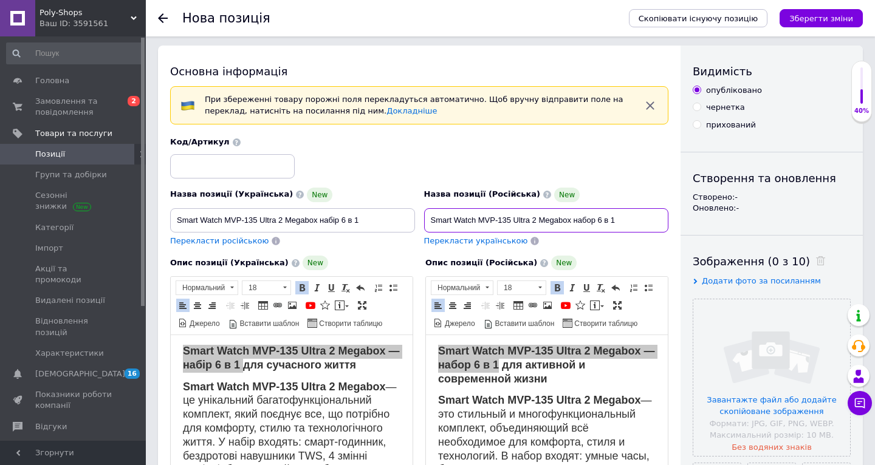
type input "Smart Watch MVP-135 Ultra 2 Megabox набор 6 в 1"
click at [388, 220] on input "Smart Watch MVP-135 Ultra 2 Megabox набір 6 в 1" at bounding box center [292, 220] width 245 height 24
type input "Smart Watch MVP-135 Ultra 2 Megabox набір 6 в 1 чорні"
click at [233, 238] on span "Перекласти російською" at bounding box center [219, 240] width 98 height 9
type input "Smart Watch MVP-135 Ultra 2 Megabox набор 6 в 1 черные"
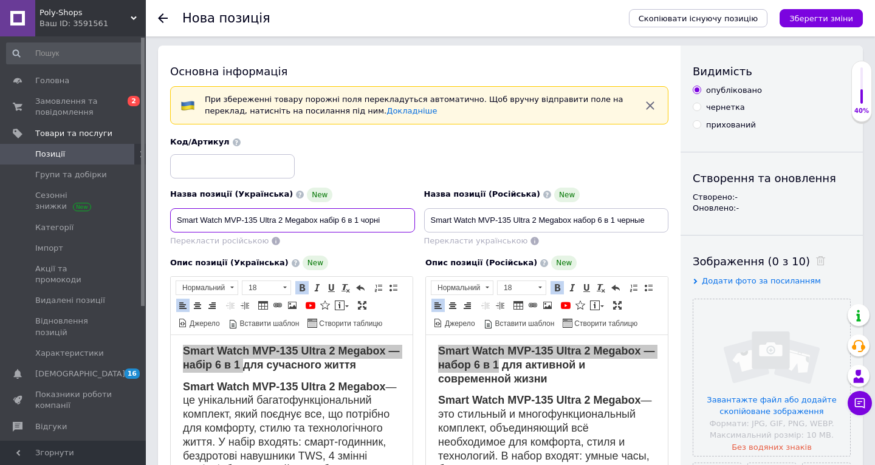
click at [360, 214] on input "Smart Watch MVP-135 Ultra 2 Megabox набір 6 в 1 чорні" at bounding box center [292, 220] width 245 height 24
type input "Smart Watch MVP-135 Ultra 2 Megabox набір 6 в 1 чорні"
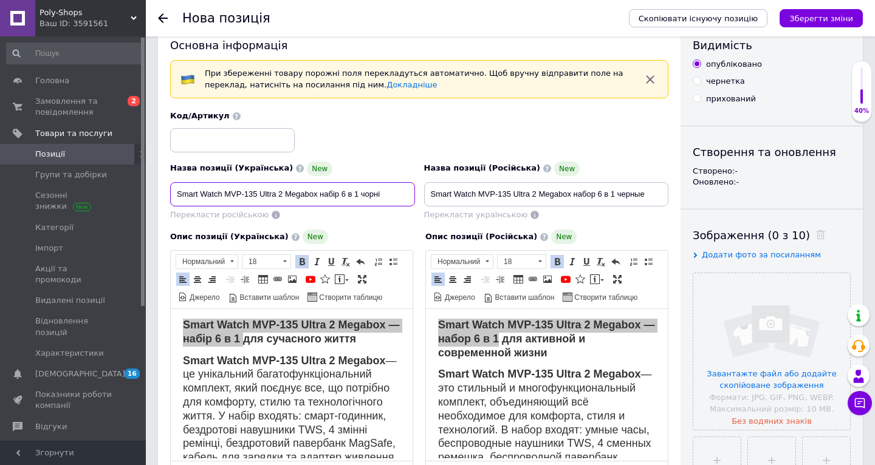
scroll to position [33, 0]
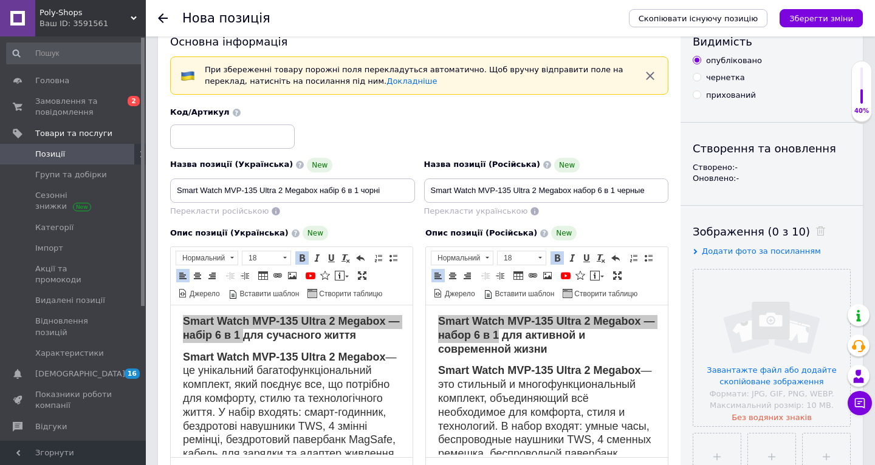
click at [419, 324] on div "Опис позиції (Російська) New Розширений текстовий редактор, 6DE6D428-08A6-45DF-…" at bounding box center [546, 358] width 255 height 276
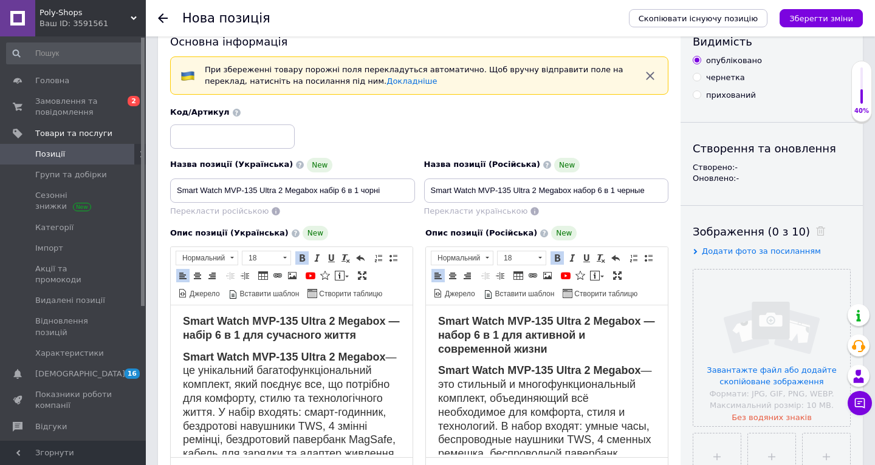
click at [626, 343] on p "Smart Watch MVP-135 Ultra 2 Megabox — набор 6 в 1 для активной и современной жи…" at bounding box center [547, 335] width 218 height 41
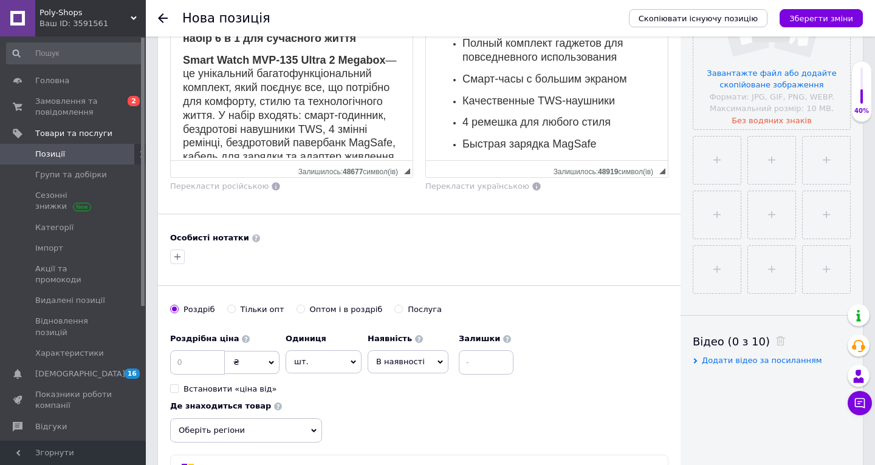
scroll to position [330, 0]
click at [186, 358] on input at bounding box center [197, 363] width 55 height 24
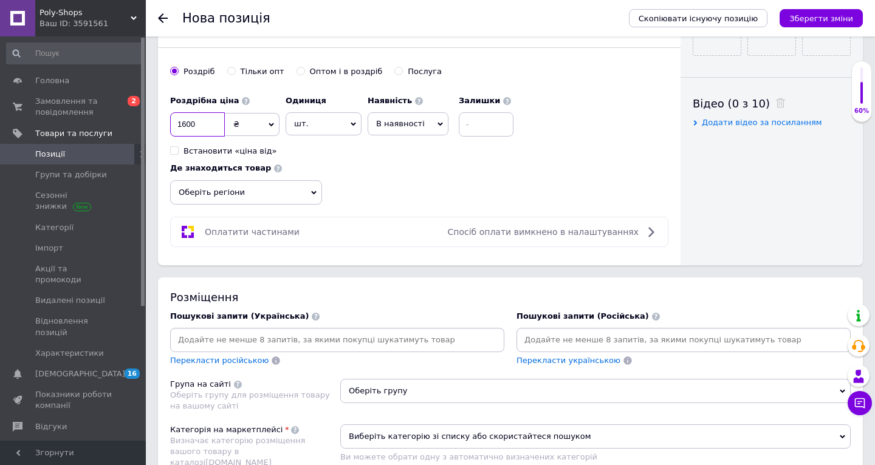
scroll to position [575, 0]
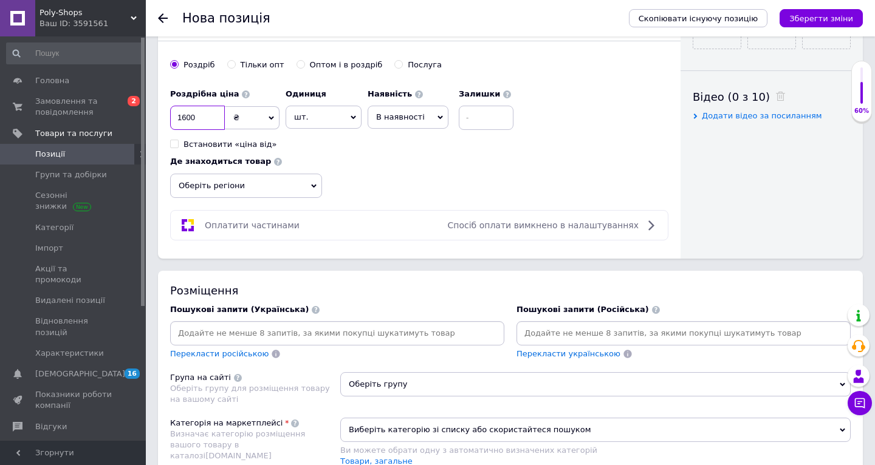
type input "1600"
click at [304, 324] on input at bounding box center [337, 333] width 329 height 18
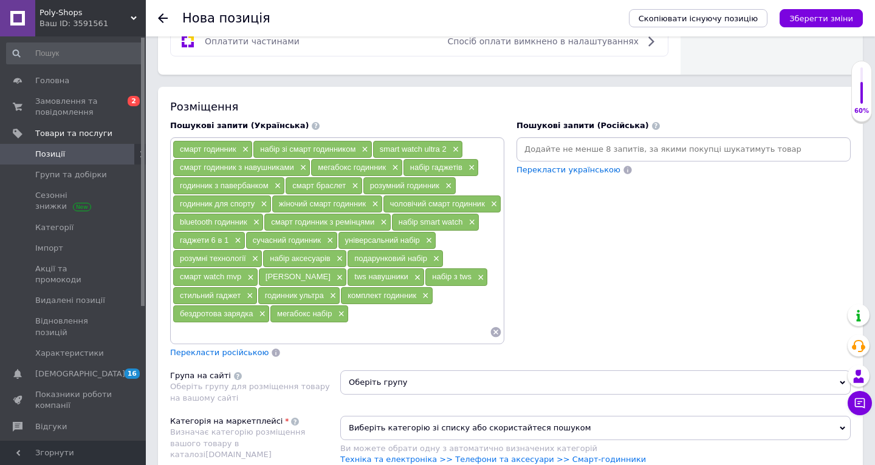
scroll to position [752, 0]
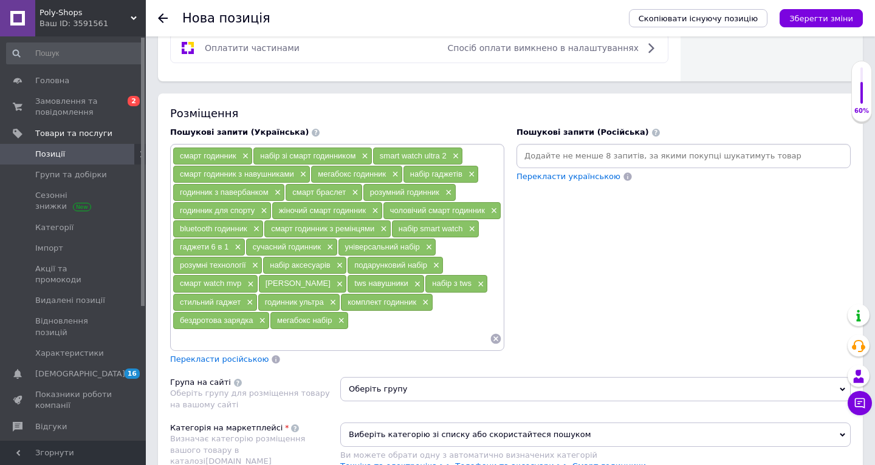
click at [587, 156] on input at bounding box center [683, 156] width 329 height 18
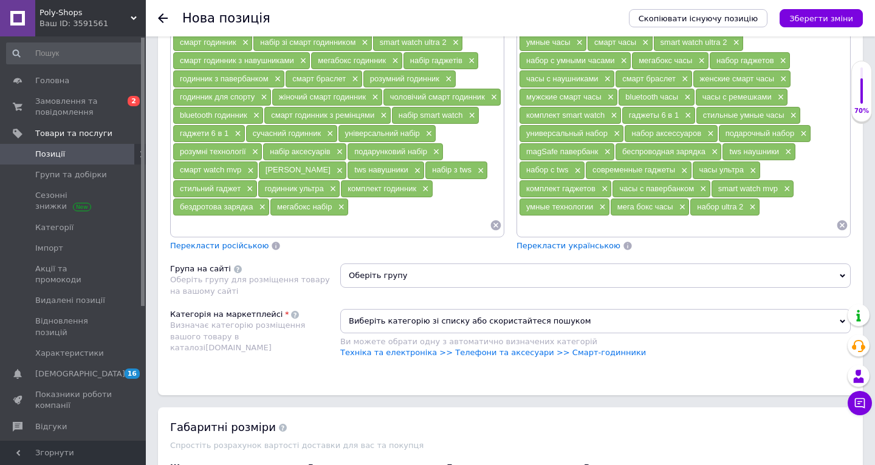
scroll to position [867, 0]
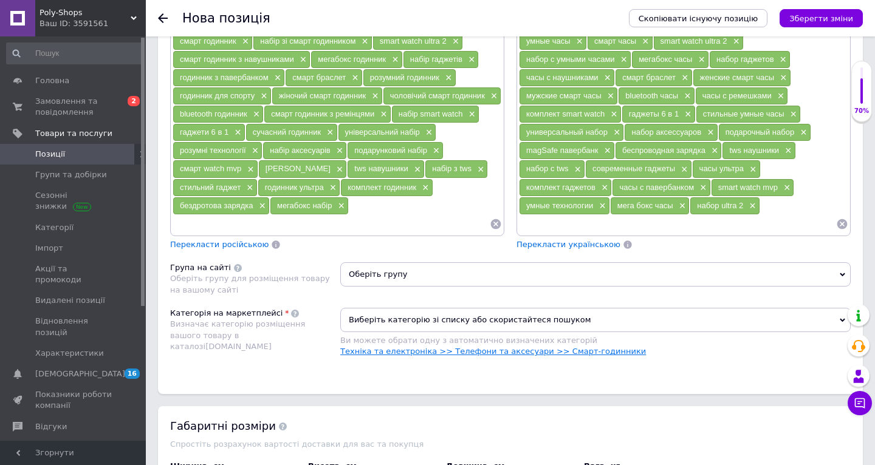
click at [598, 347] on link "Техніка та електроніка >> Телефони та аксесуари >> Смарт-годинники" at bounding box center [493, 351] width 306 height 9
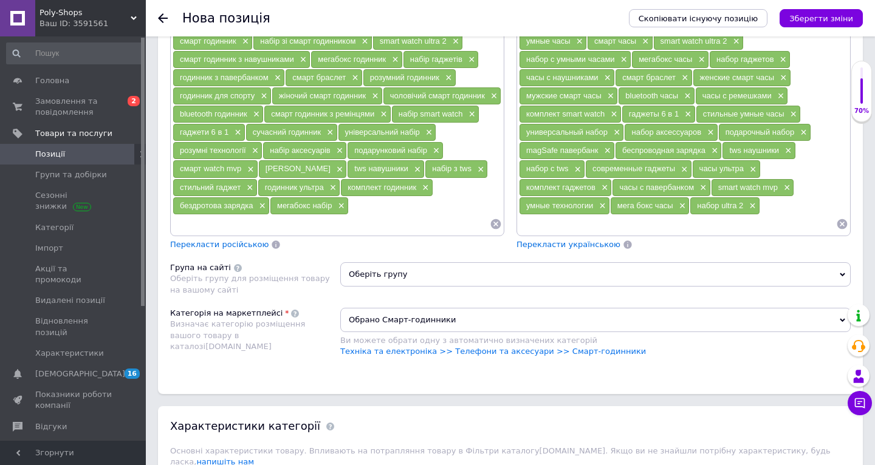
click at [520, 269] on span "Оберіть групу" at bounding box center [595, 274] width 510 height 24
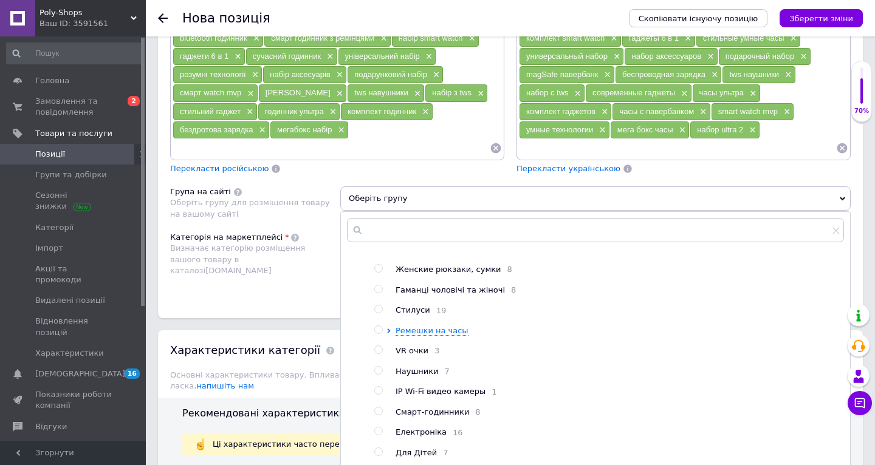
scroll to position [944, 0]
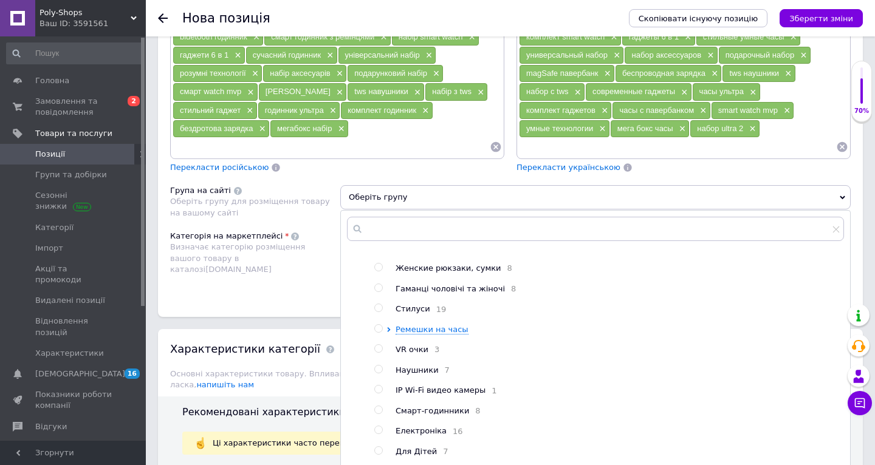
click at [378, 406] on input "radio" at bounding box center [378, 410] width 8 height 8
radio input "true"
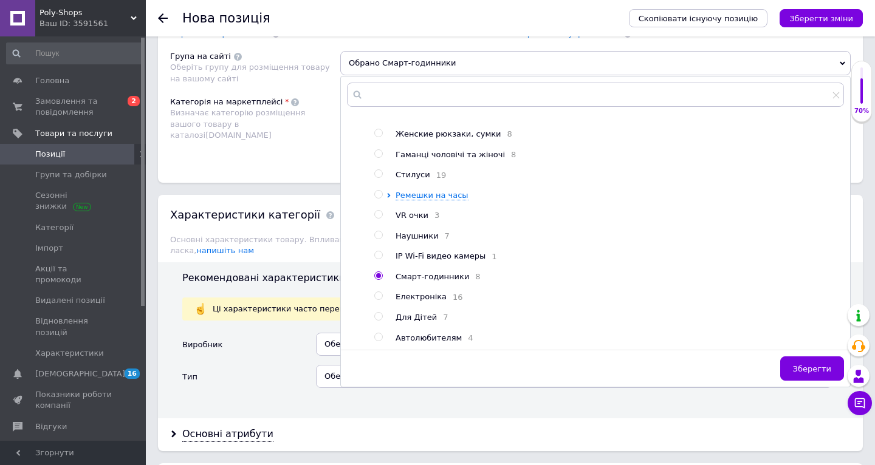
scroll to position [1140, 0]
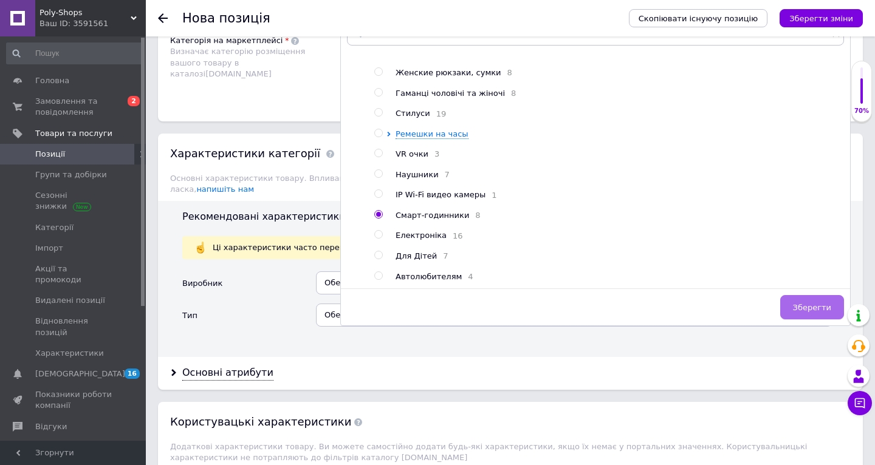
click at [821, 303] on span "Зберегти" at bounding box center [812, 307] width 38 height 9
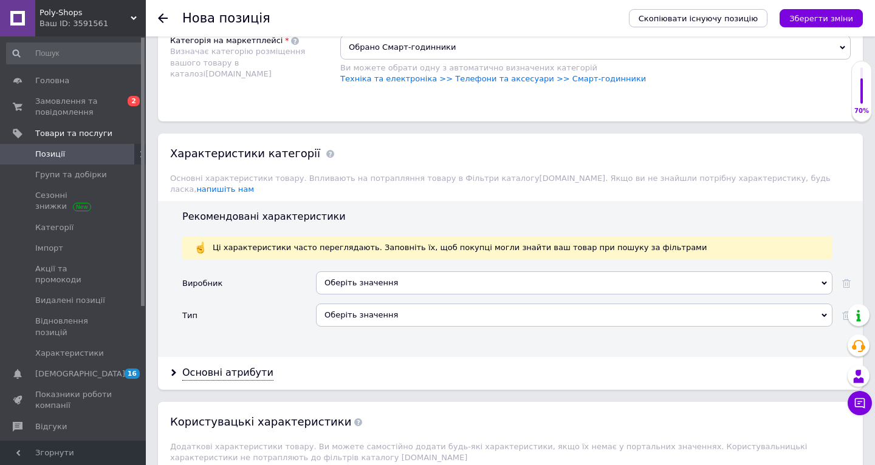
click at [447, 304] on div "Оберіть значення" at bounding box center [574, 315] width 516 height 23
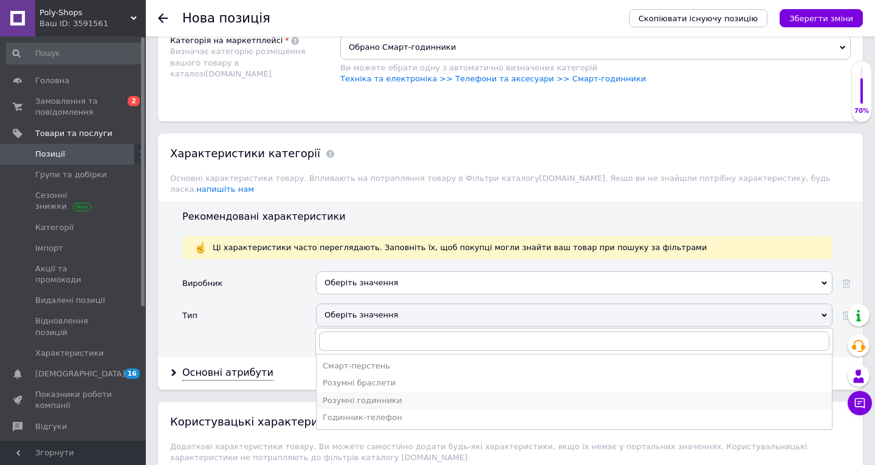
click at [381, 396] on div "Розумні годинники" at bounding box center [574, 401] width 503 height 11
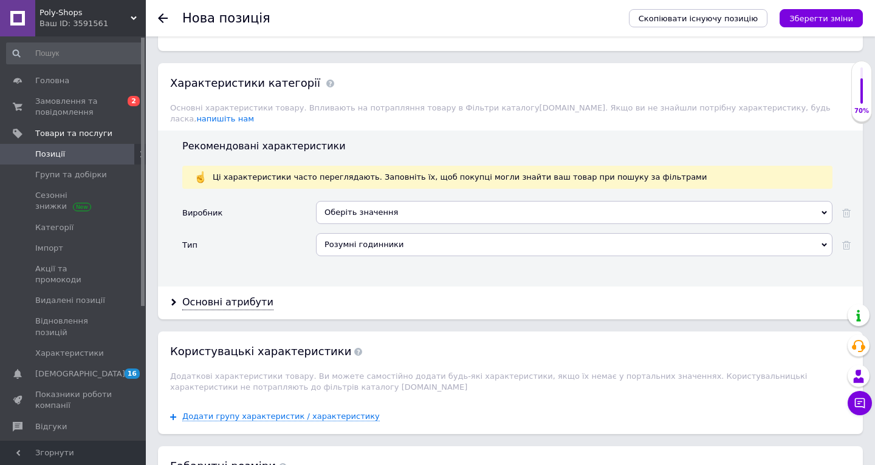
scroll to position [1211, 0]
click at [200, 295] on div "Основні атрибути" at bounding box center [227, 302] width 91 height 14
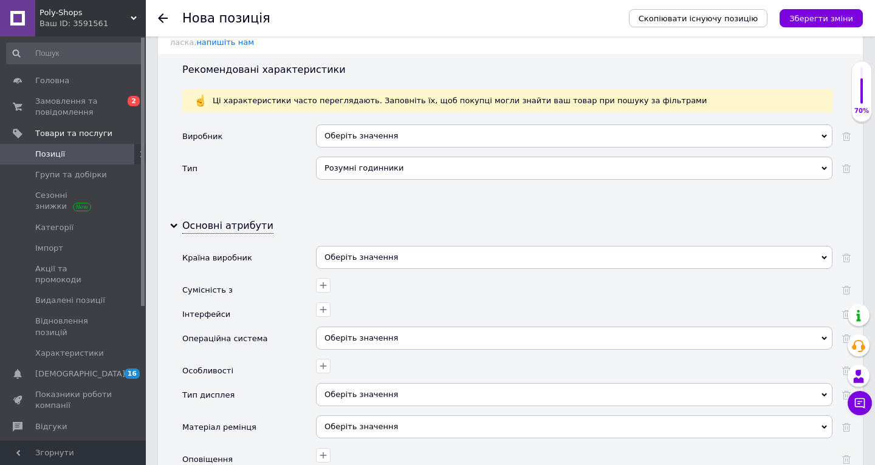
scroll to position [1287, 0]
click at [377, 245] on div "Оберіть значення" at bounding box center [574, 256] width 516 height 23
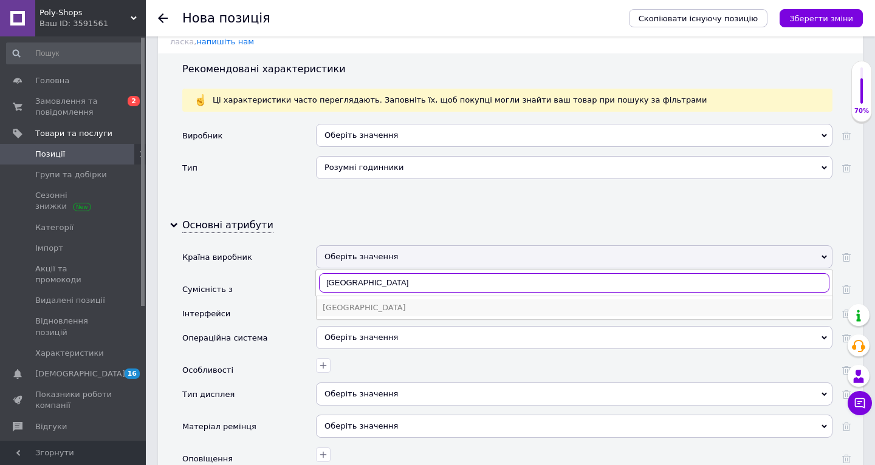
type input "[GEOGRAPHIC_DATA]"
click at [344, 303] on div "[GEOGRAPHIC_DATA]" at bounding box center [574, 308] width 503 height 11
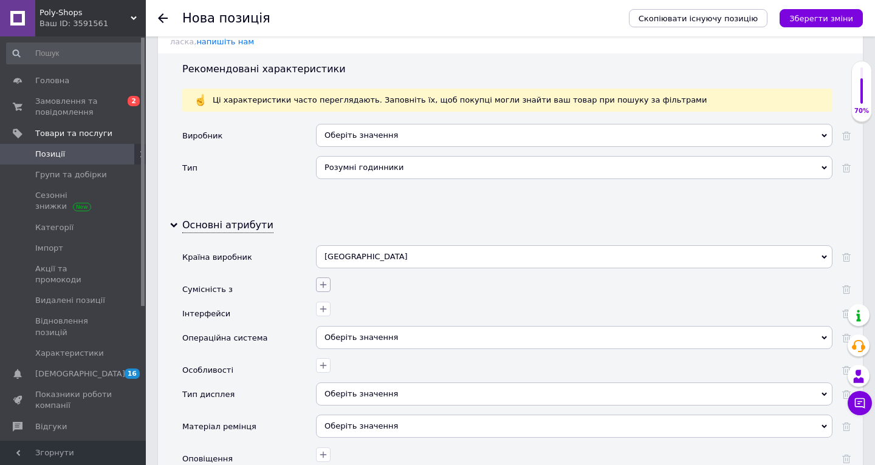
click at [323, 280] on icon "button" at bounding box center [323, 285] width 10 height 10
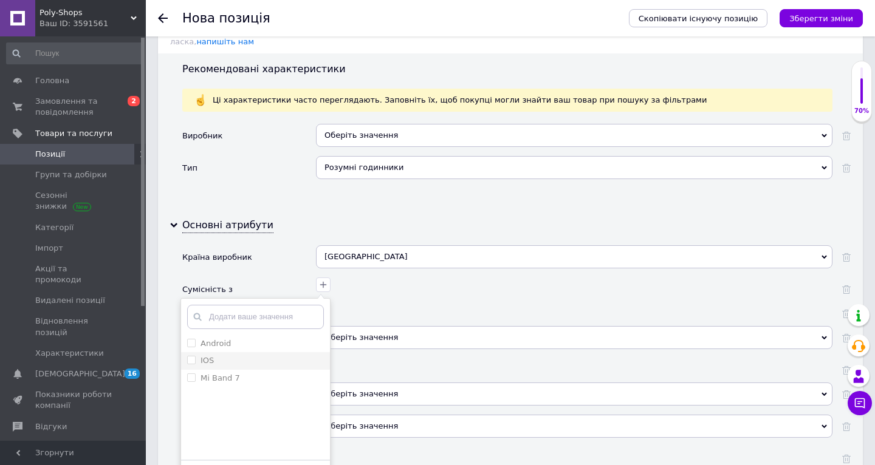
click at [222, 355] on div "IOS" at bounding box center [255, 360] width 137 height 11
checkbox input "true"
click at [231, 338] on div "Android" at bounding box center [255, 343] width 137 height 11
checkbox input "true"
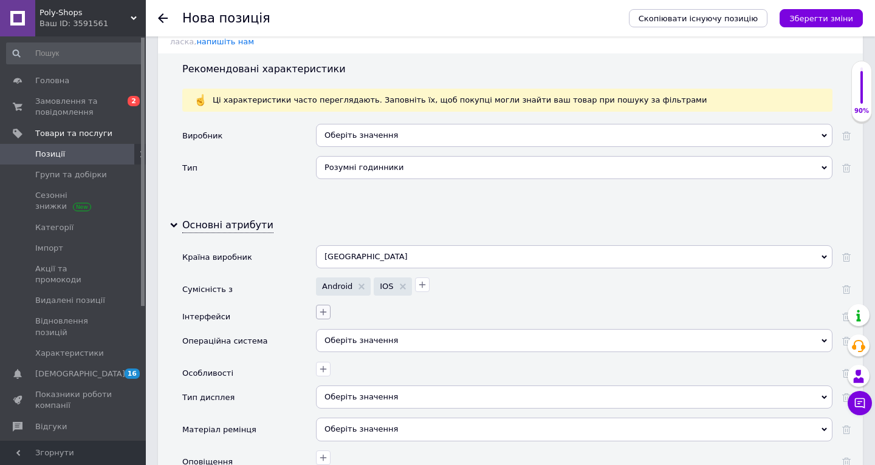
click at [325, 307] on icon "button" at bounding box center [323, 312] width 10 height 10
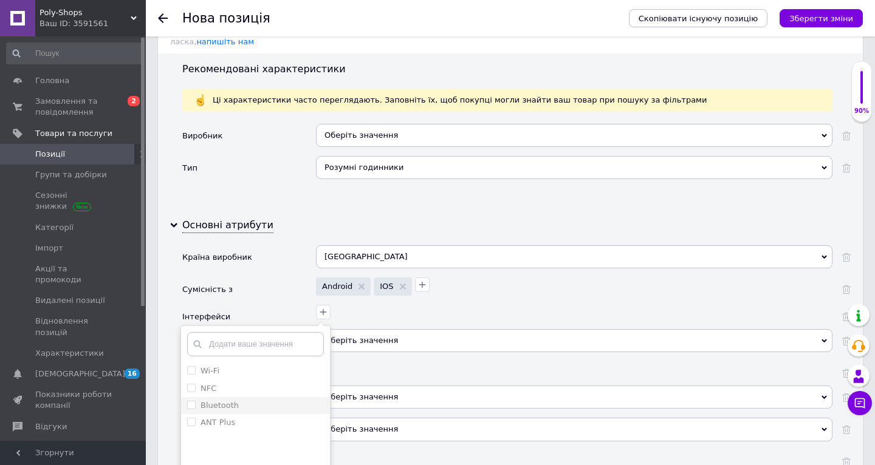
click at [248, 397] on li "Bluetooth" at bounding box center [255, 405] width 149 height 17
checkbox input "true"
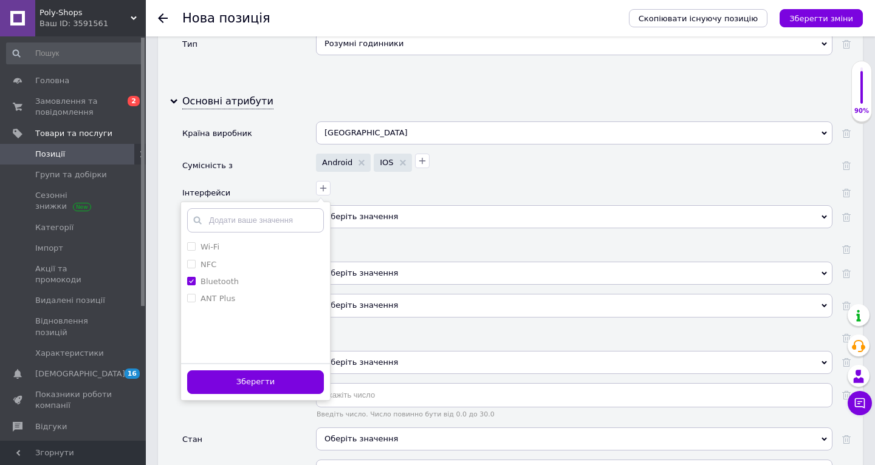
scroll to position [1414, 0]
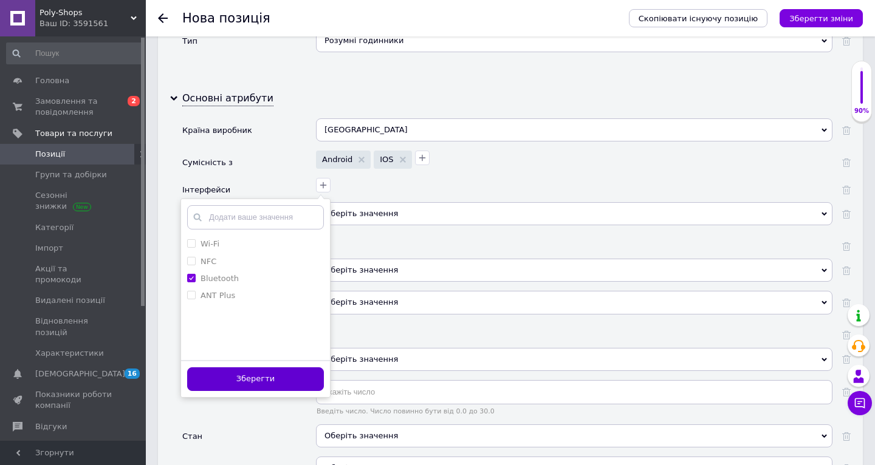
click at [271, 368] on button "Зберегти" at bounding box center [255, 380] width 137 height 24
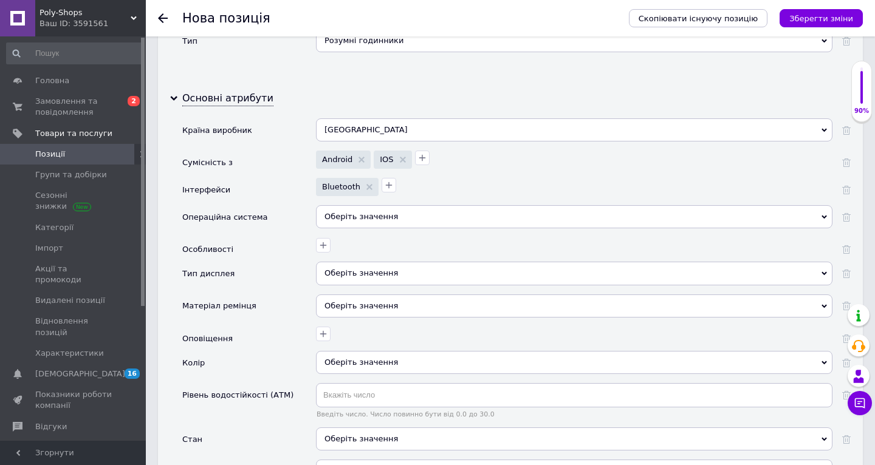
click at [368, 205] on div "Оберіть значення" at bounding box center [574, 216] width 516 height 23
click at [284, 185] on div "Інтерфейси" at bounding box center [249, 191] width 134 height 27
click at [322, 241] on icon "button" at bounding box center [323, 246] width 10 height 10
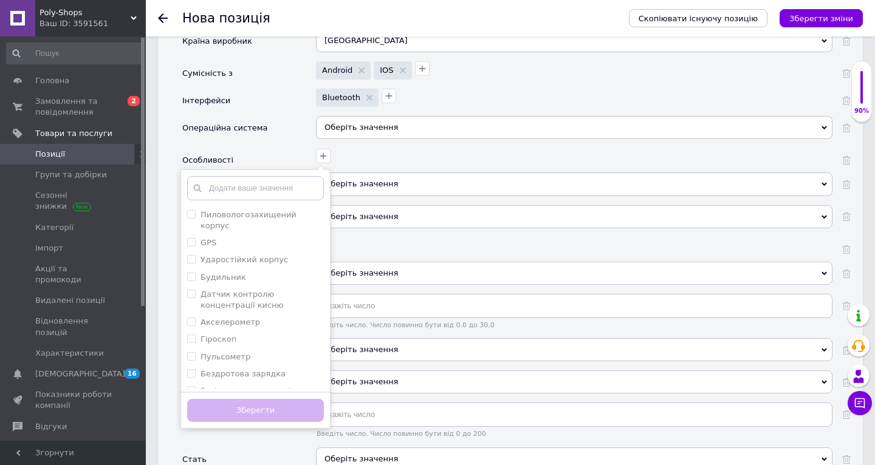
scroll to position [1506, 0]
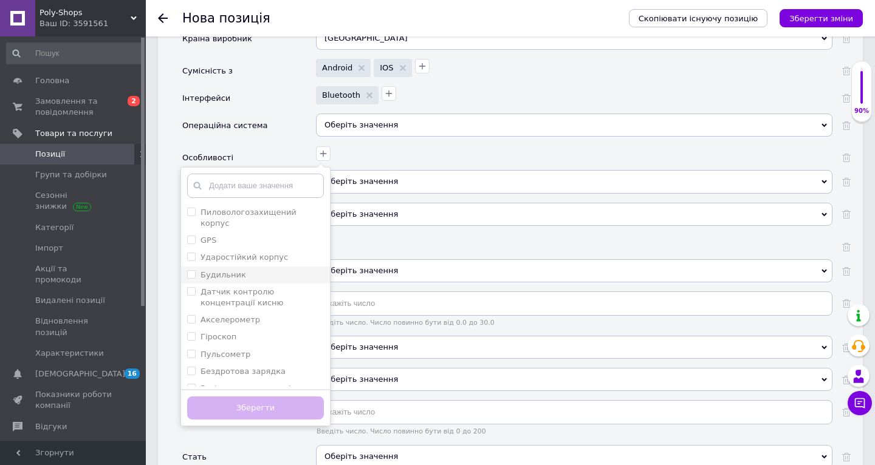
click at [256, 270] on div "Будильник" at bounding box center [255, 275] width 137 height 11
checkbox input "true"
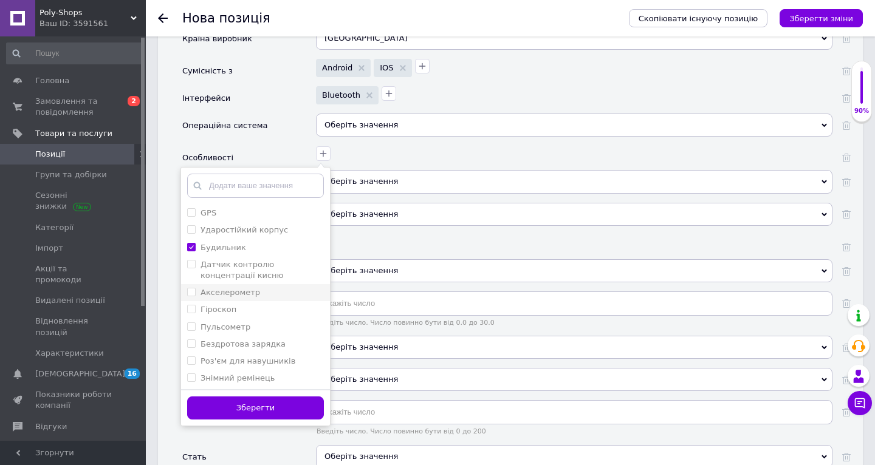
scroll to position [28, 0]
click at [247, 287] on label "Акселерометр" at bounding box center [230, 291] width 60 height 9
checkbox input "true"
click at [235, 339] on label "Бездротова зарядка" at bounding box center [242, 343] width 85 height 9
checkbox зарядка "true"
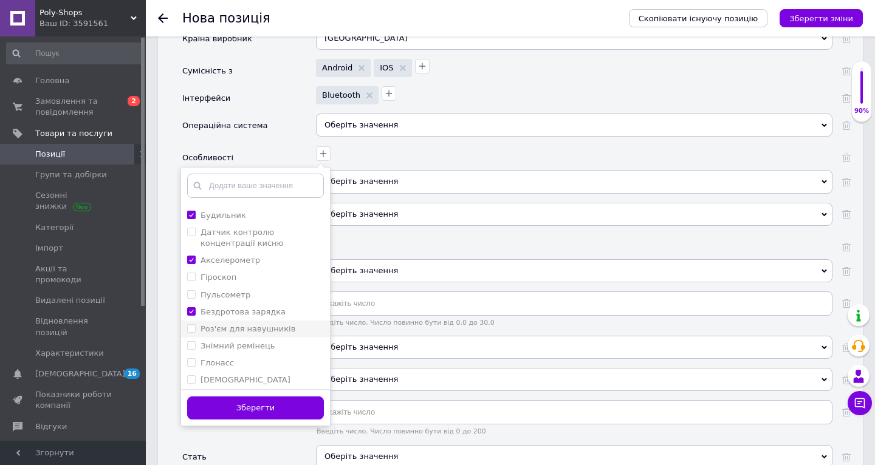
scroll to position [66, 0]
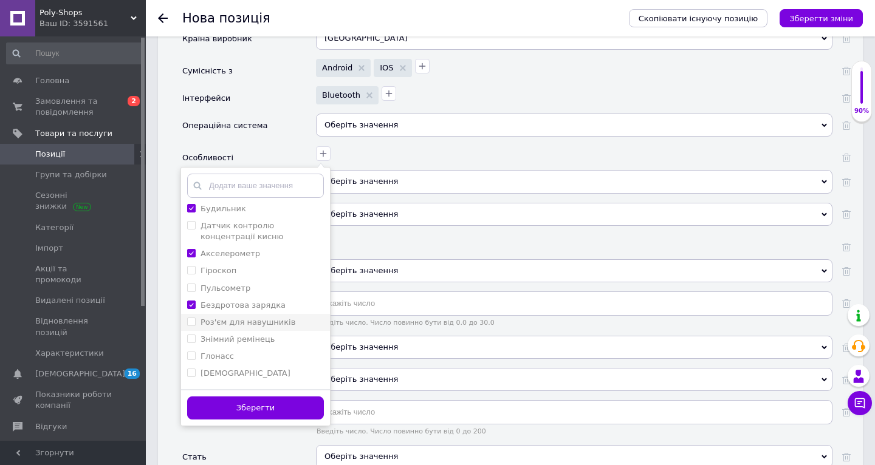
click at [260, 318] on label "Роз'єм для навушників" at bounding box center [247, 322] width 95 height 9
checkbox навушників "true"
click at [261, 317] on label "Знімний ремінець" at bounding box center [237, 321] width 74 height 9
checkbox ремінець "true"
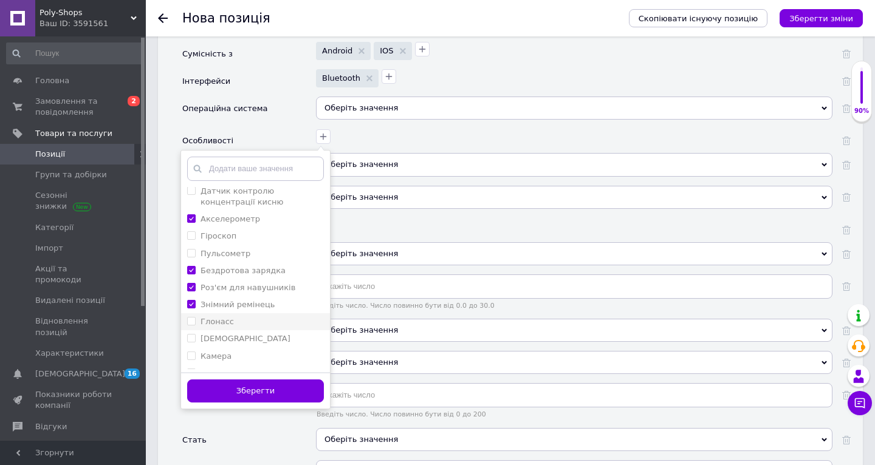
scroll to position [1528, 0]
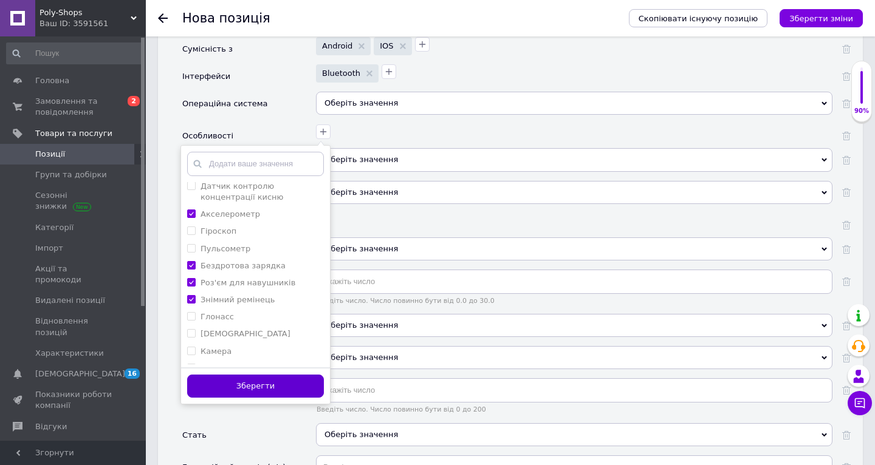
click at [235, 375] on button "Зберегти" at bounding box center [255, 387] width 137 height 24
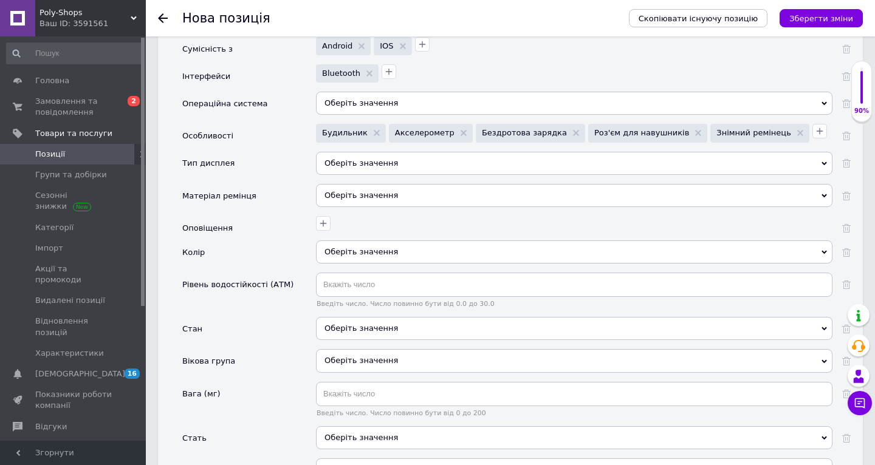
click at [413, 152] on div "Оберіть значення" at bounding box center [574, 163] width 516 height 23
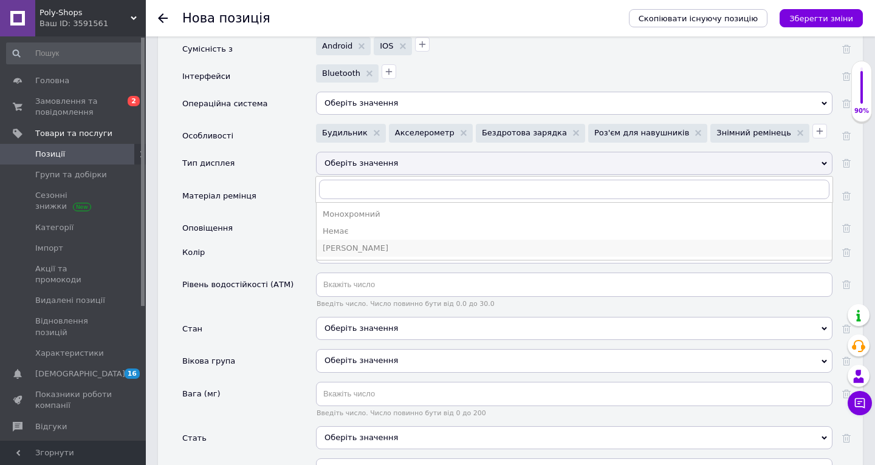
click at [386, 243] on div "[PERSON_NAME]" at bounding box center [574, 248] width 503 height 11
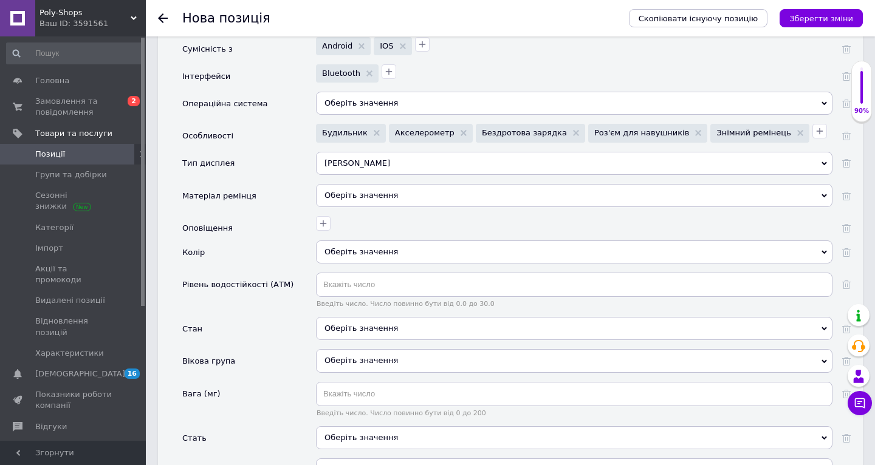
click at [379, 184] on div "Оберіть значення" at bounding box center [574, 195] width 516 height 23
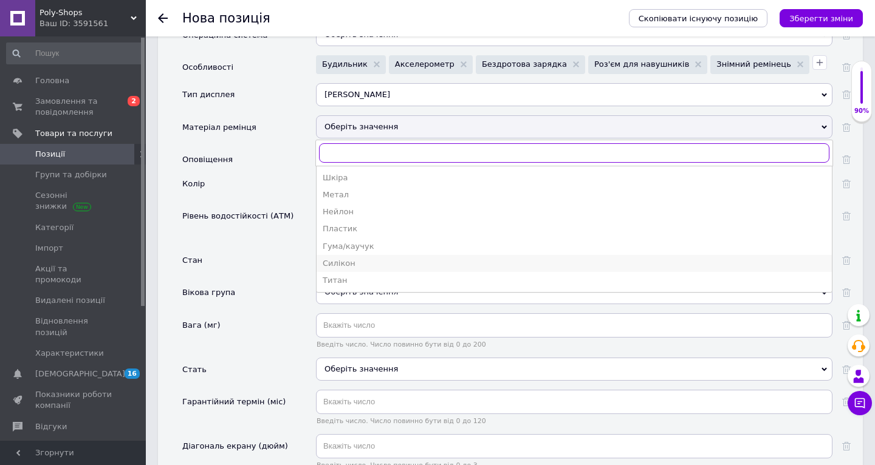
scroll to position [1597, 0]
click at [370, 258] on div "Силікон" at bounding box center [574, 263] width 503 height 11
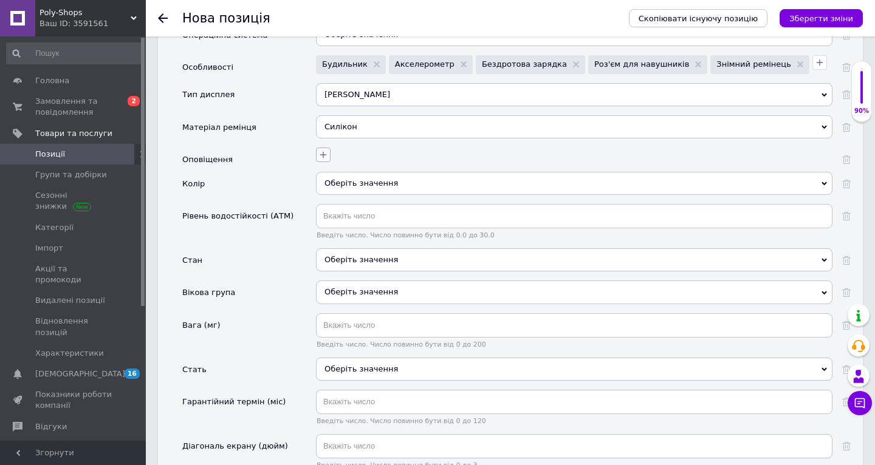
click at [327, 150] on icon "button" at bounding box center [323, 155] width 10 height 10
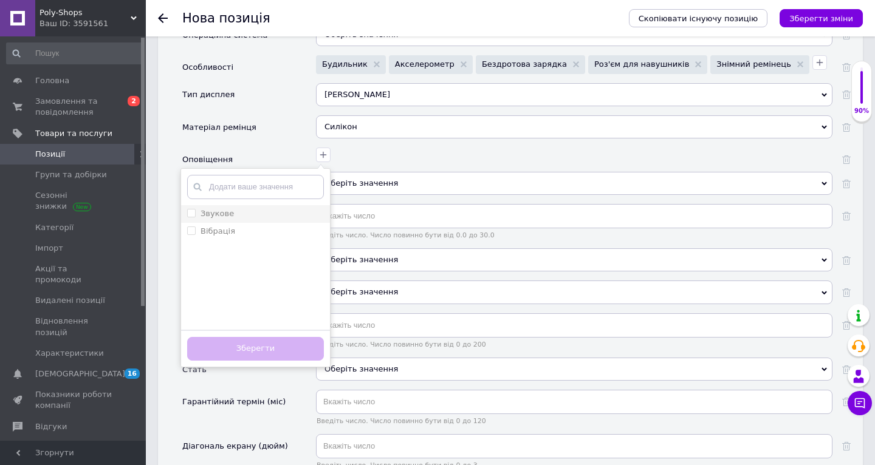
click at [273, 205] on li "Звукове" at bounding box center [255, 213] width 149 height 17
checkbox input "true"
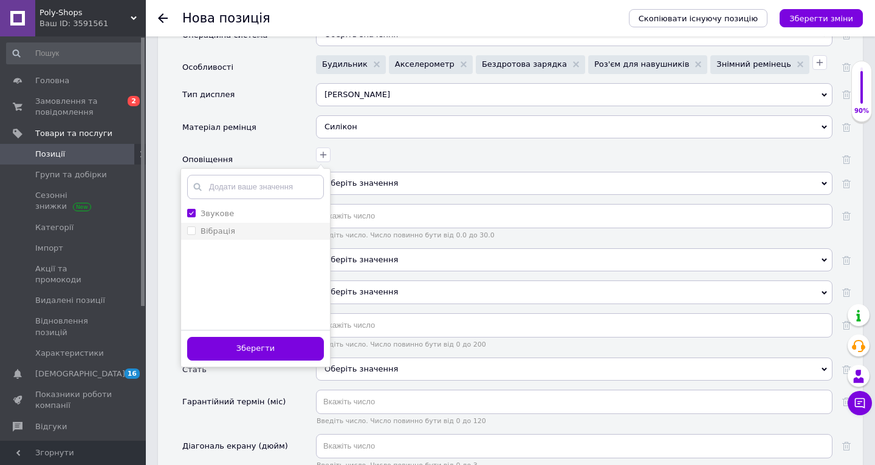
click at [264, 226] on div "Вібрація" at bounding box center [255, 231] width 137 height 11
checkbox input "true"
click at [238, 337] on button "Зберегти" at bounding box center [255, 349] width 137 height 24
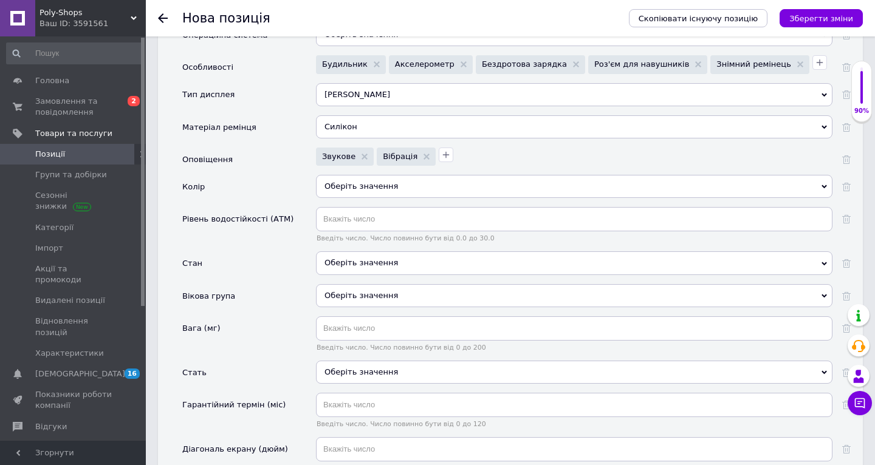
click at [384, 176] on div "Оберіть значення" at bounding box center [574, 186] width 516 height 23
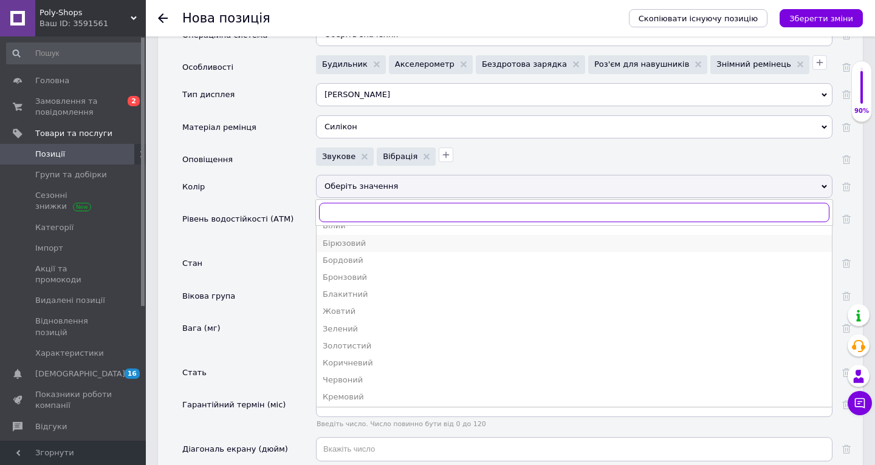
scroll to position [0, 0]
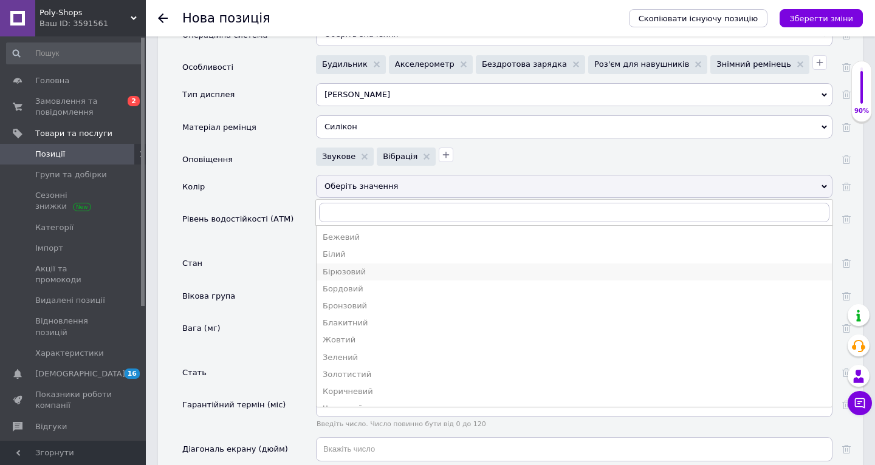
click at [395, 267] on div "Бірюзовий" at bounding box center [574, 272] width 503 height 11
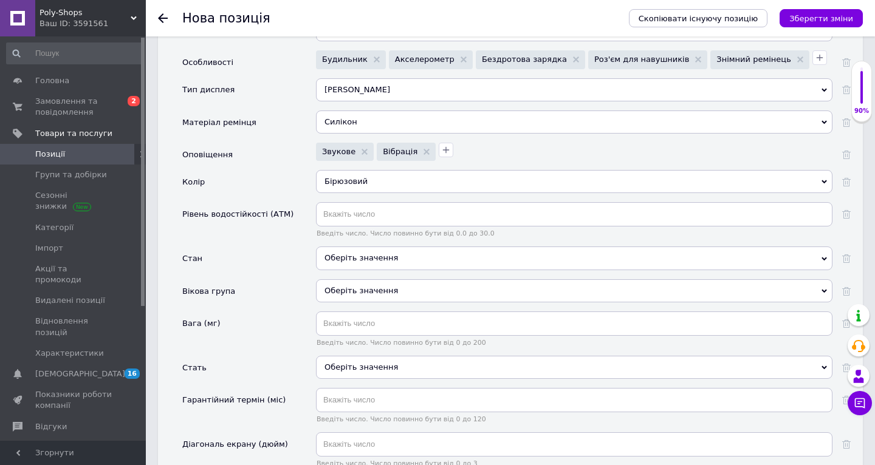
scroll to position [1605, 0]
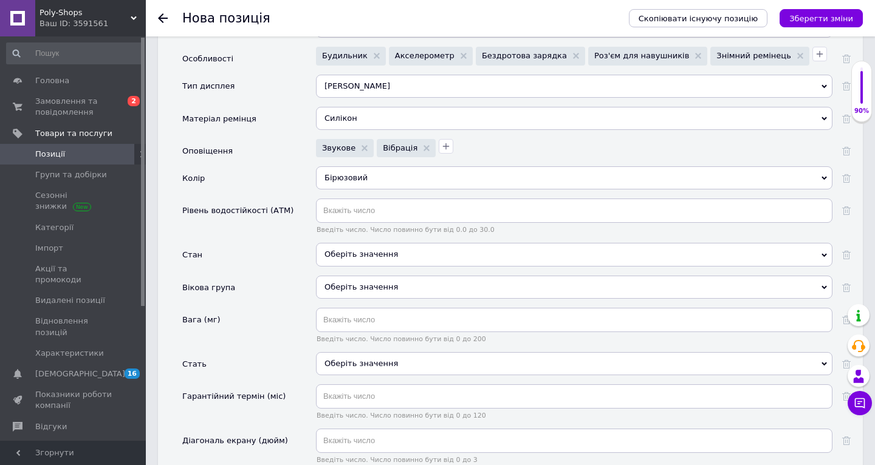
click at [393, 166] on div "Бірюзовий" at bounding box center [574, 177] width 516 height 23
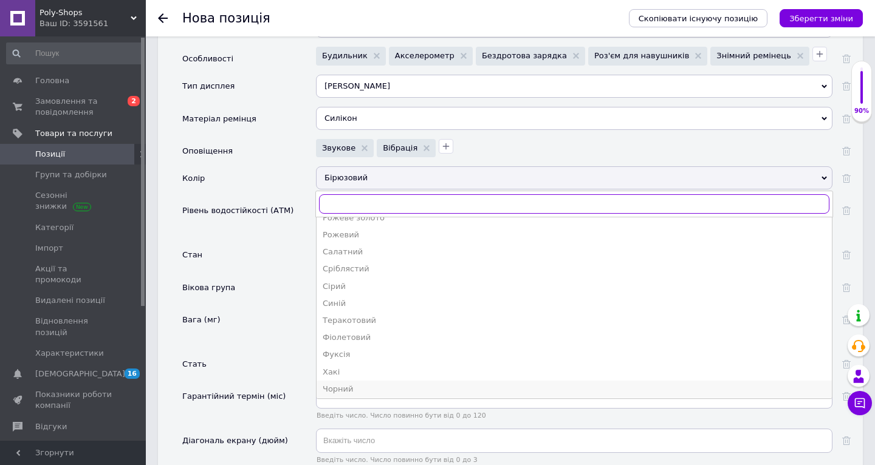
scroll to position [250, 0]
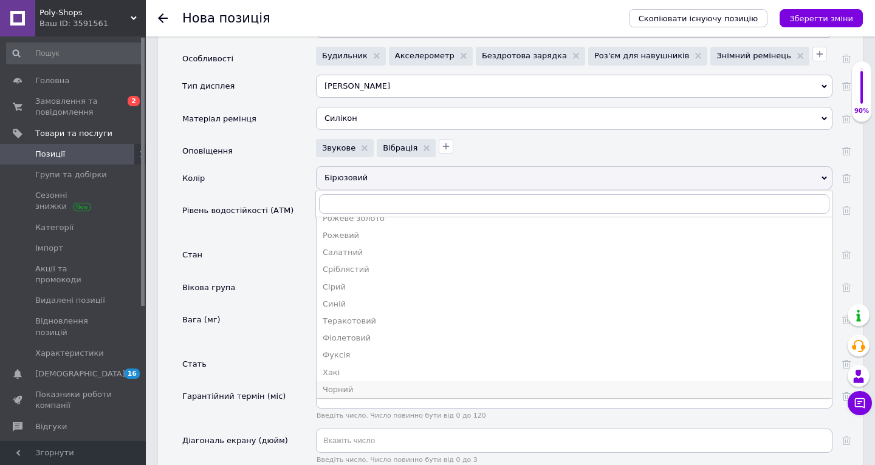
click at [335, 385] on div "Чорний" at bounding box center [574, 390] width 503 height 11
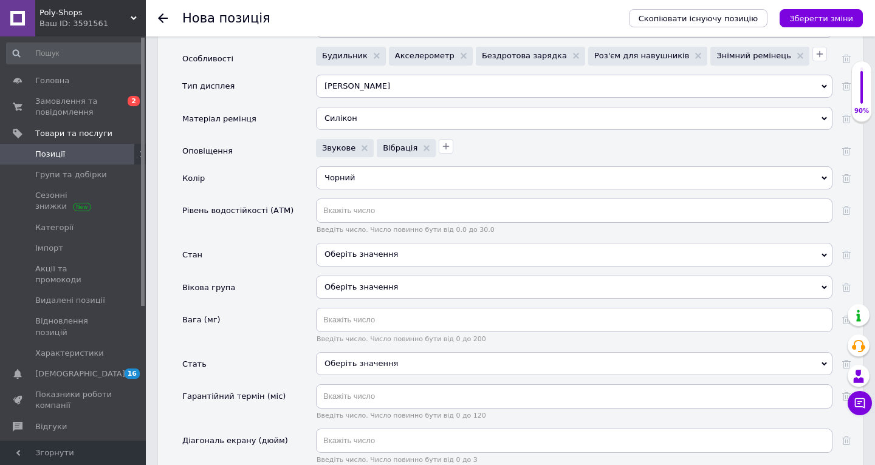
click at [345, 245] on div "Оберіть значення" at bounding box center [574, 254] width 516 height 23
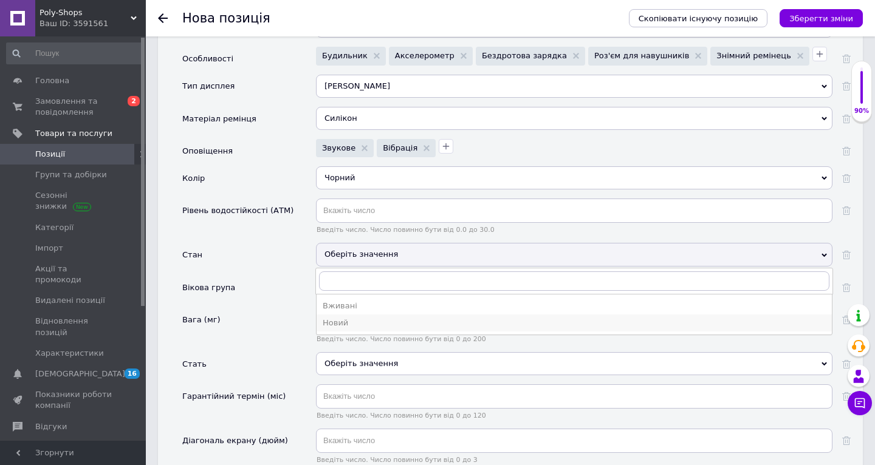
click at [336, 318] on div "Новий" at bounding box center [574, 323] width 503 height 11
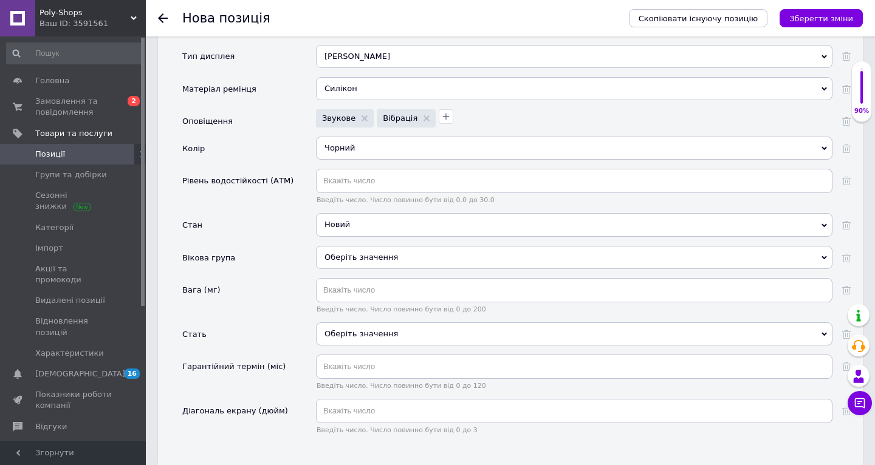
scroll to position [1638, 0]
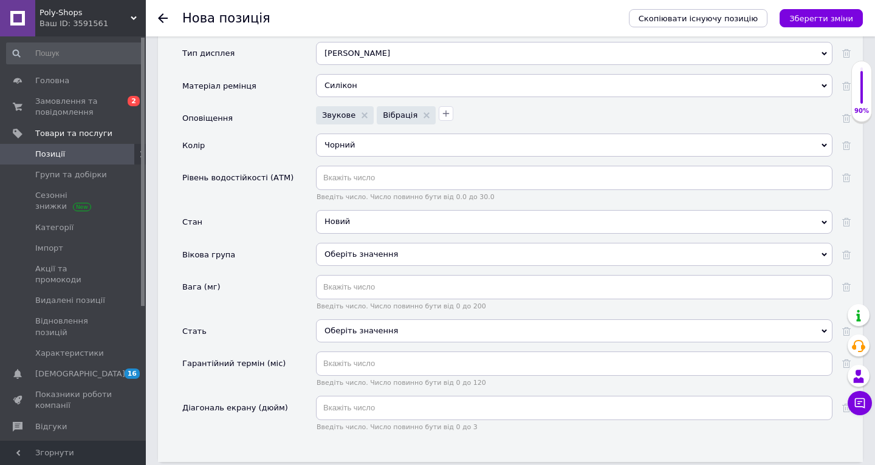
click at [364, 243] on div "Оберіть значення" at bounding box center [574, 254] width 516 height 23
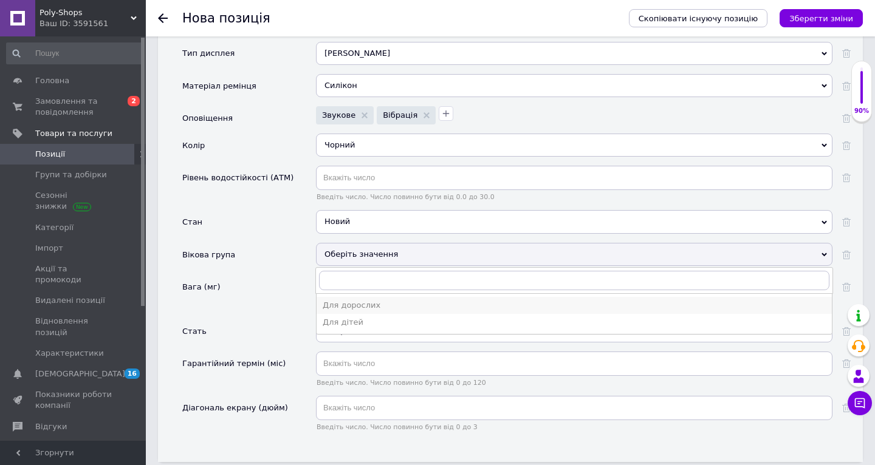
click at [355, 300] on div "Для дорослих" at bounding box center [574, 305] width 503 height 11
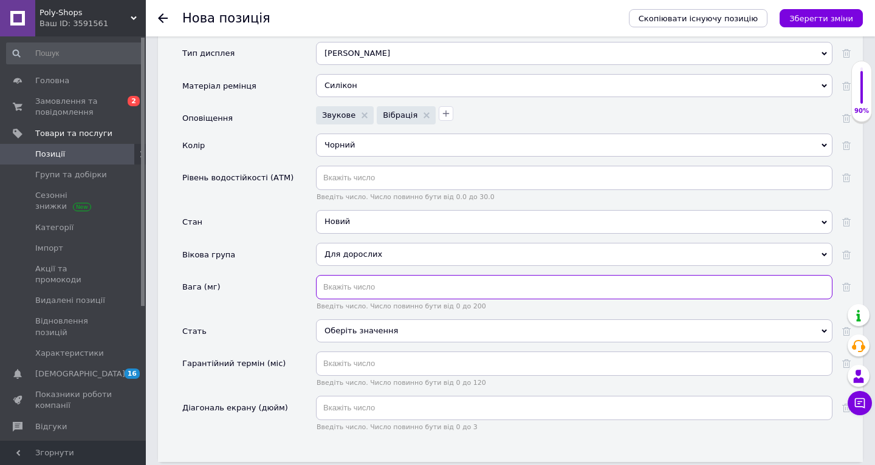
click at [372, 275] on input "text" at bounding box center [574, 287] width 516 height 24
click at [284, 299] on div "Вага (мг)" at bounding box center [249, 297] width 134 height 44
click at [357, 320] on div "Оберіть значення" at bounding box center [574, 331] width 516 height 23
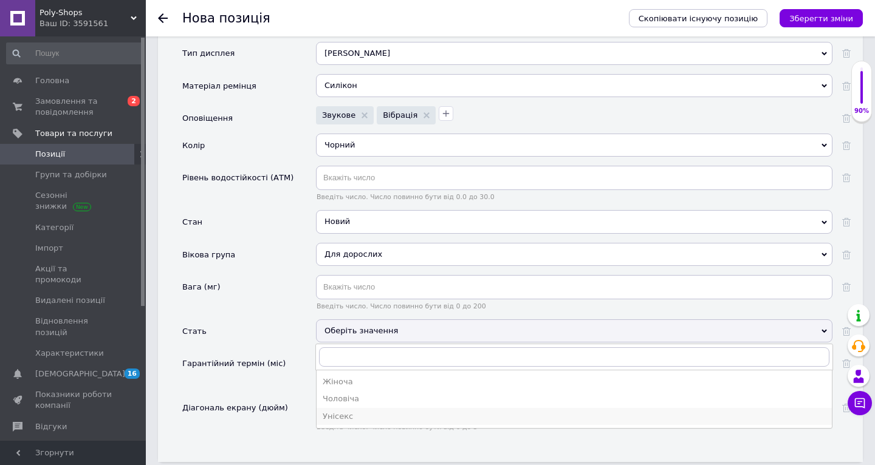
click at [329, 411] on div "Унісекс" at bounding box center [574, 416] width 503 height 11
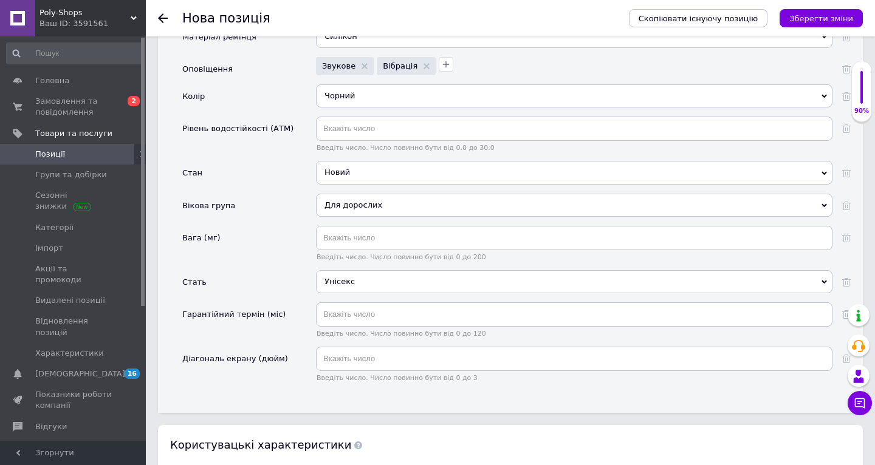
scroll to position [1688, 0]
click at [337, 348] on input "text" at bounding box center [574, 358] width 516 height 24
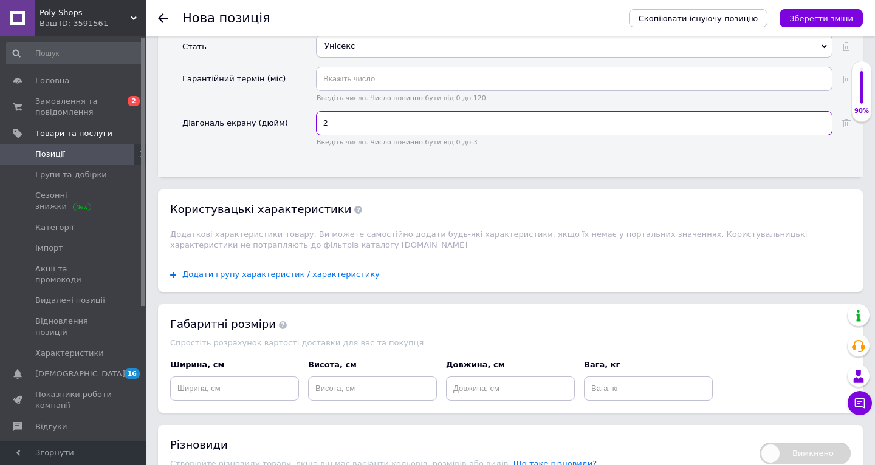
scroll to position [1923, 0]
type input "2"
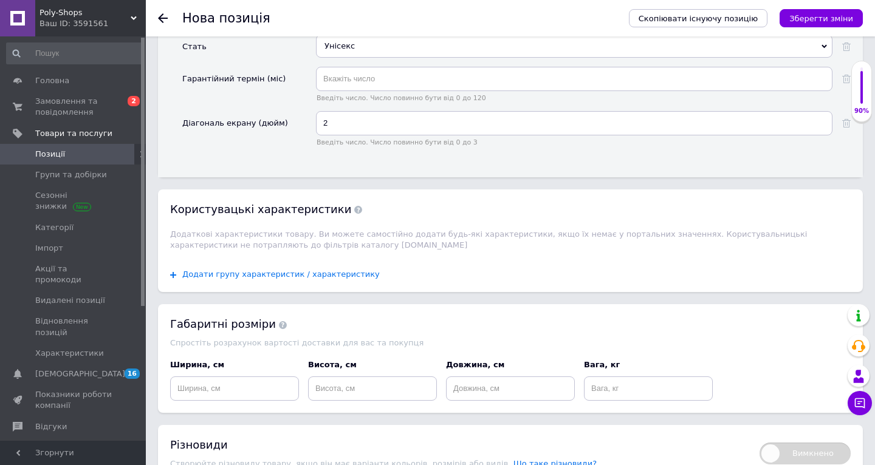
click at [278, 270] on span "Додати групу характеристик / характеристику" at bounding box center [280, 275] width 197 height 10
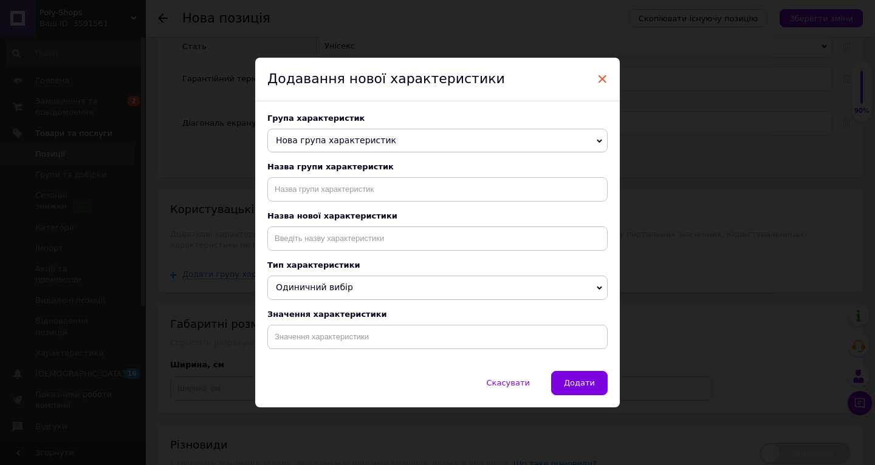
click at [597, 81] on span "×" at bounding box center [602, 79] width 11 height 21
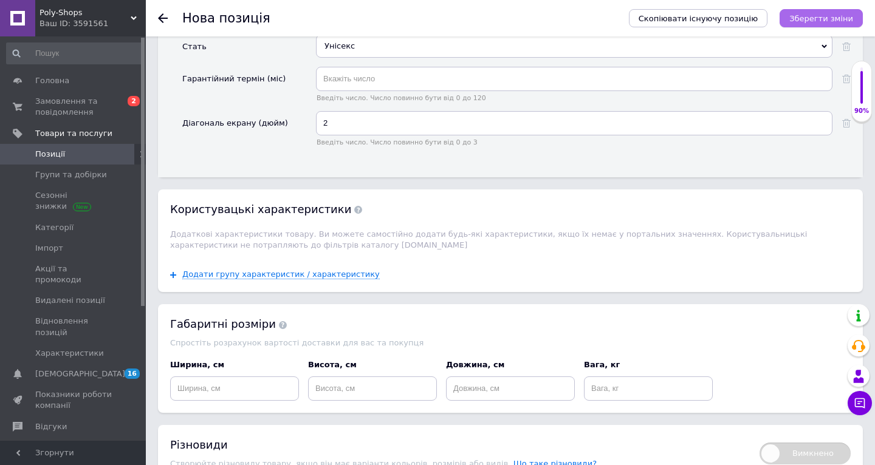
click at [825, 17] on icon "Зберегти зміни" at bounding box center [821, 18] width 64 height 9
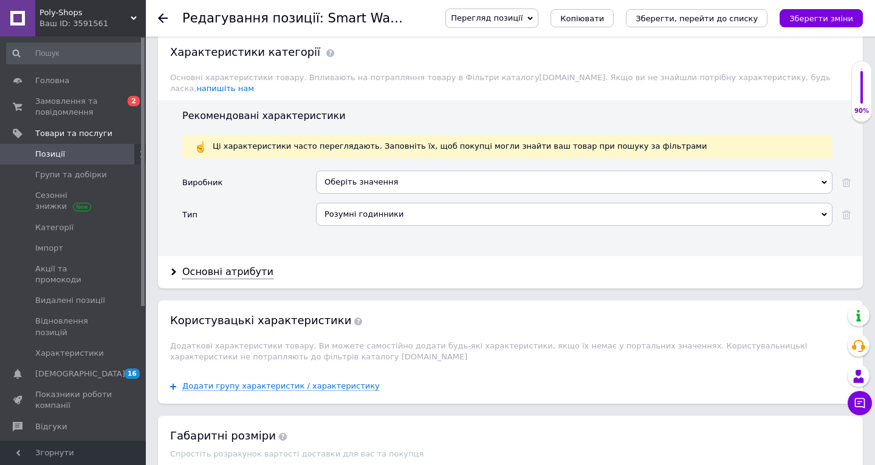
scroll to position [1233, 0]
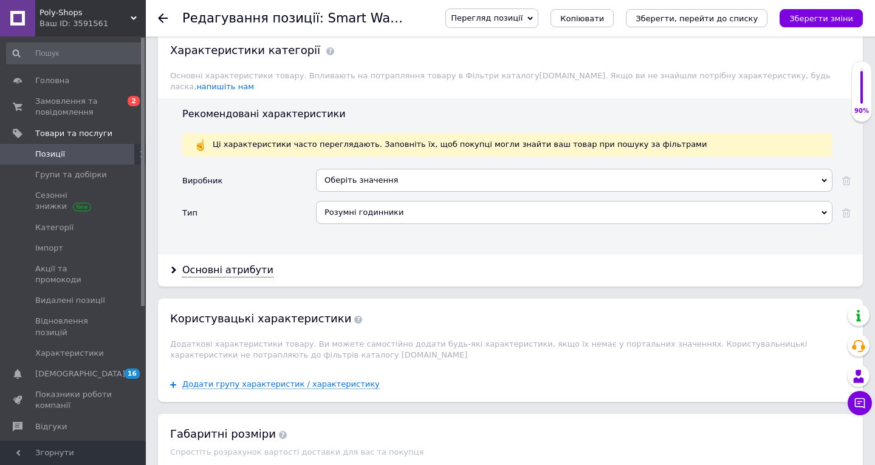
click at [436, 169] on div "Оберіть значення" at bounding box center [574, 180] width 516 height 23
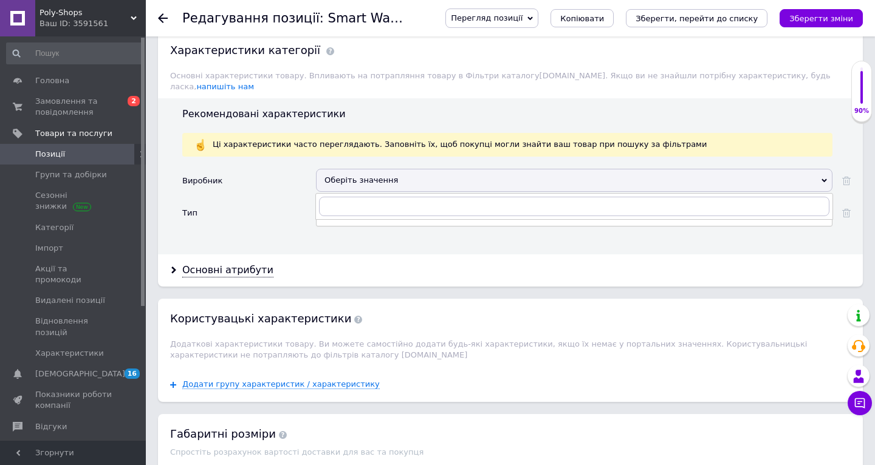
click at [286, 201] on div "Тип" at bounding box center [249, 217] width 134 height 32
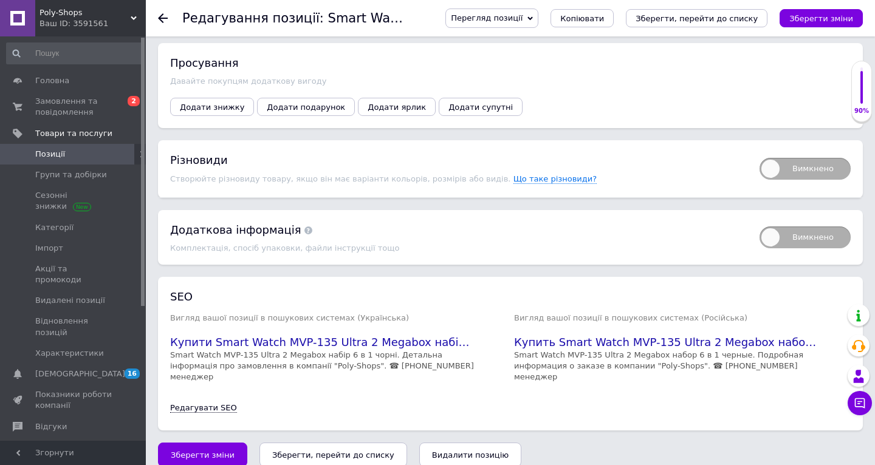
scroll to position [1752, 0]
click at [212, 103] on span "Додати знижку" at bounding box center [212, 107] width 64 height 9
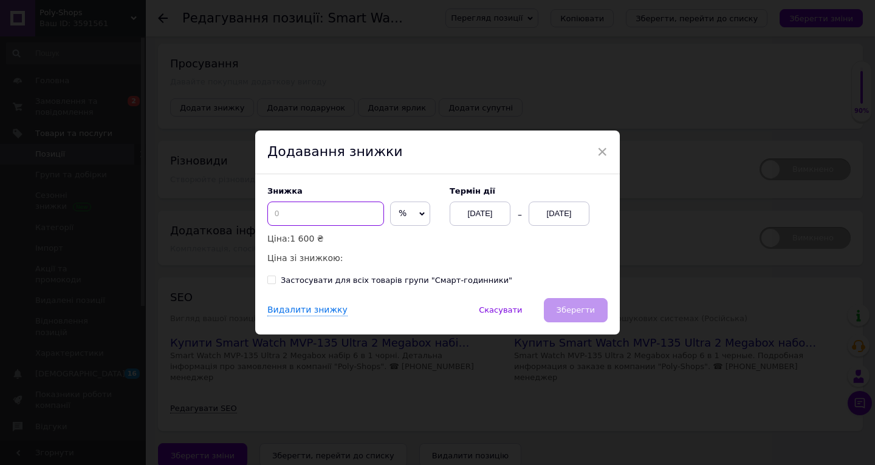
click at [324, 217] on input at bounding box center [325, 214] width 117 height 24
type input "2"
type input "20"
click at [557, 213] on div "[DATE]" at bounding box center [559, 214] width 61 height 24
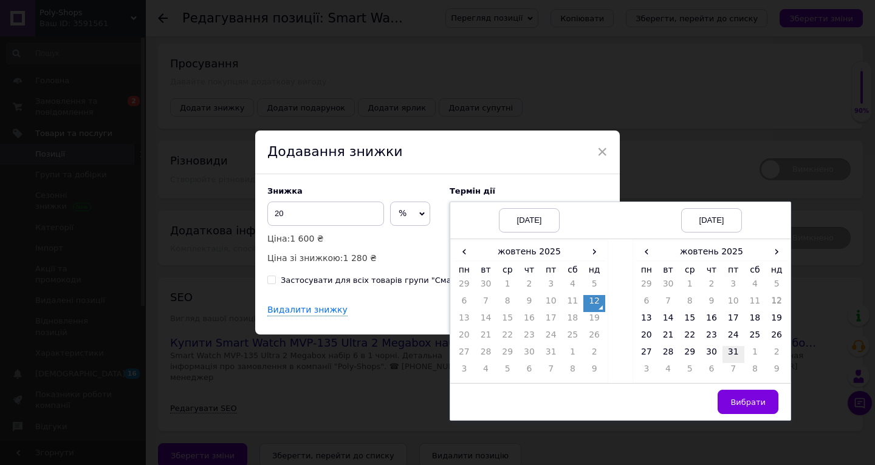
click at [735, 348] on td "31" at bounding box center [733, 354] width 22 height 17
click at [750, 407] on span "Вибрати" at bounding box center [747, 402] width 35 height 9
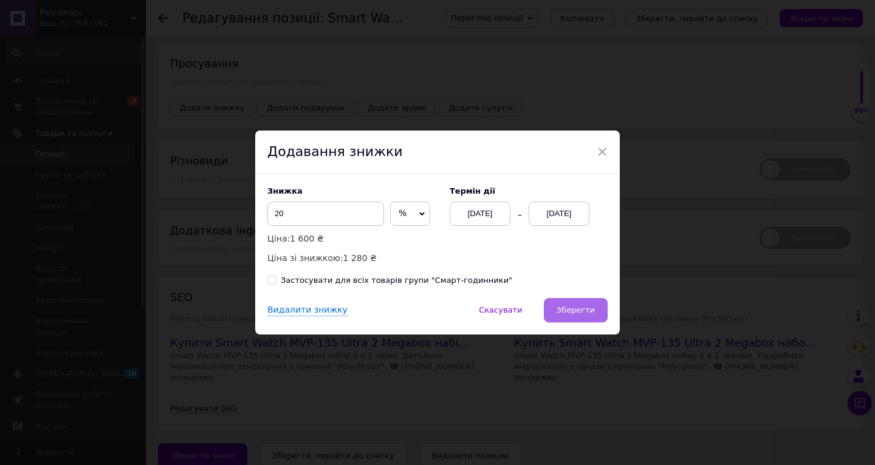
click at [580, 307] on span "Зберегти" at bounding box center [576, 310] width 38 height 9
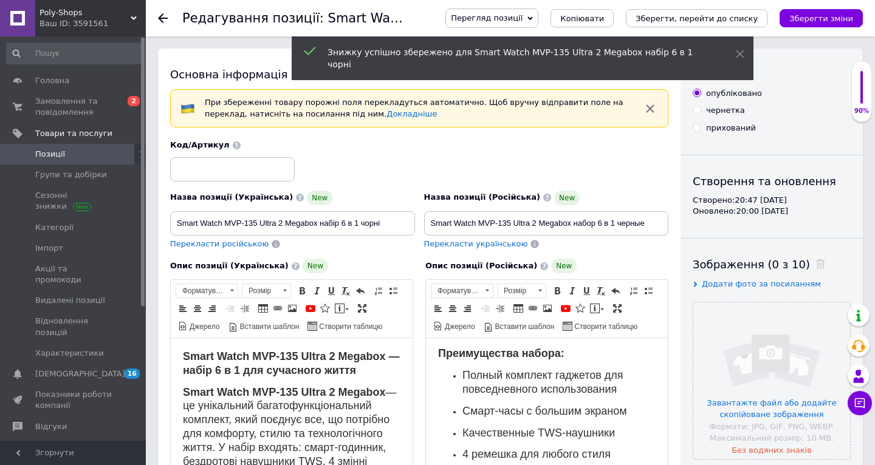
scroll to position [0, 0]
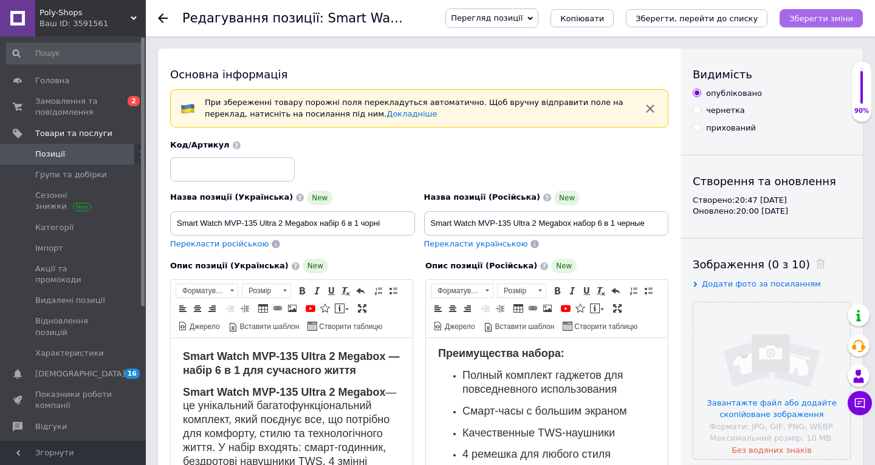
click at [808, 22] on button "Зберегти зміни" at bounding box center [820, 18] width 83 height 18
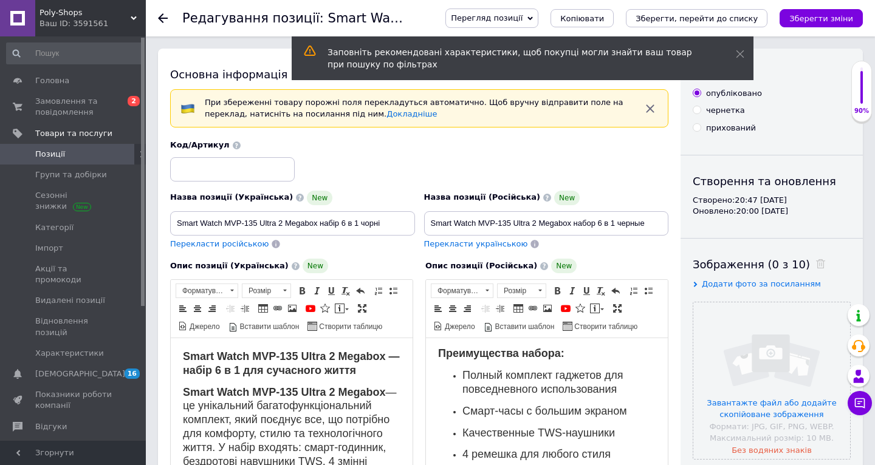
click at [163, 20] on icon at bounding box center [163, 18] width 10 height 10
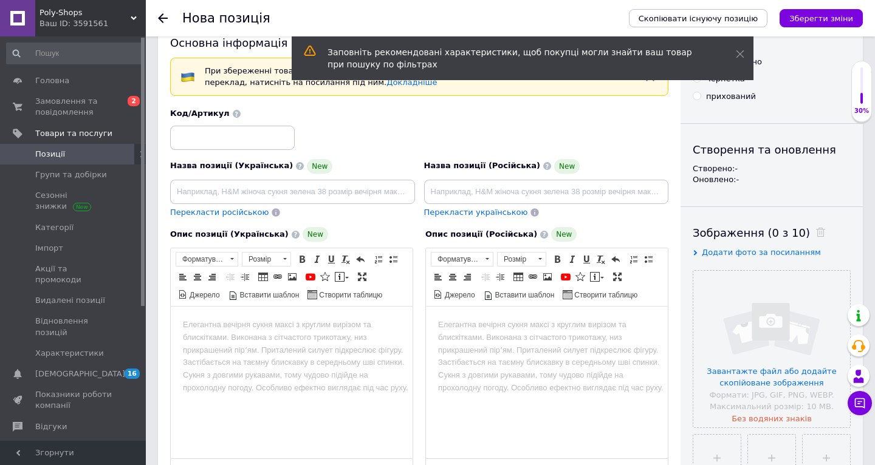
scroll to position [37, 0]
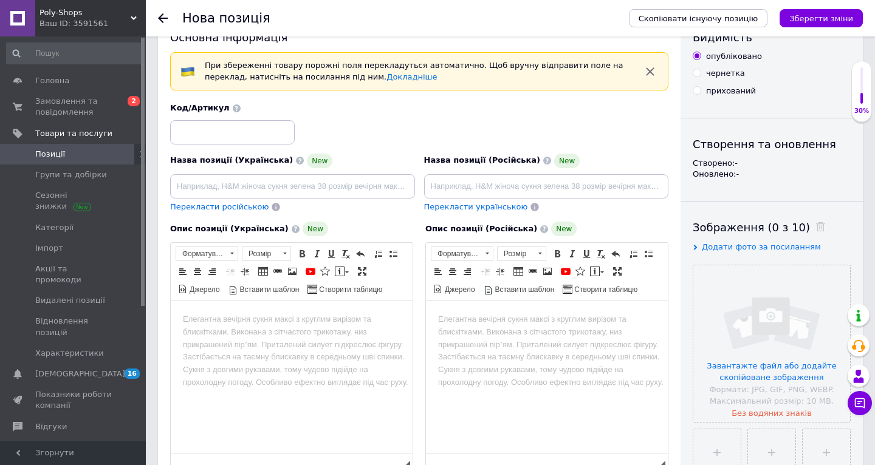
click at [165, 21] on icon at bounding box center [163, 18] width 10 height 10
